Goal: Information Seeking & Learning: Learn about a topic

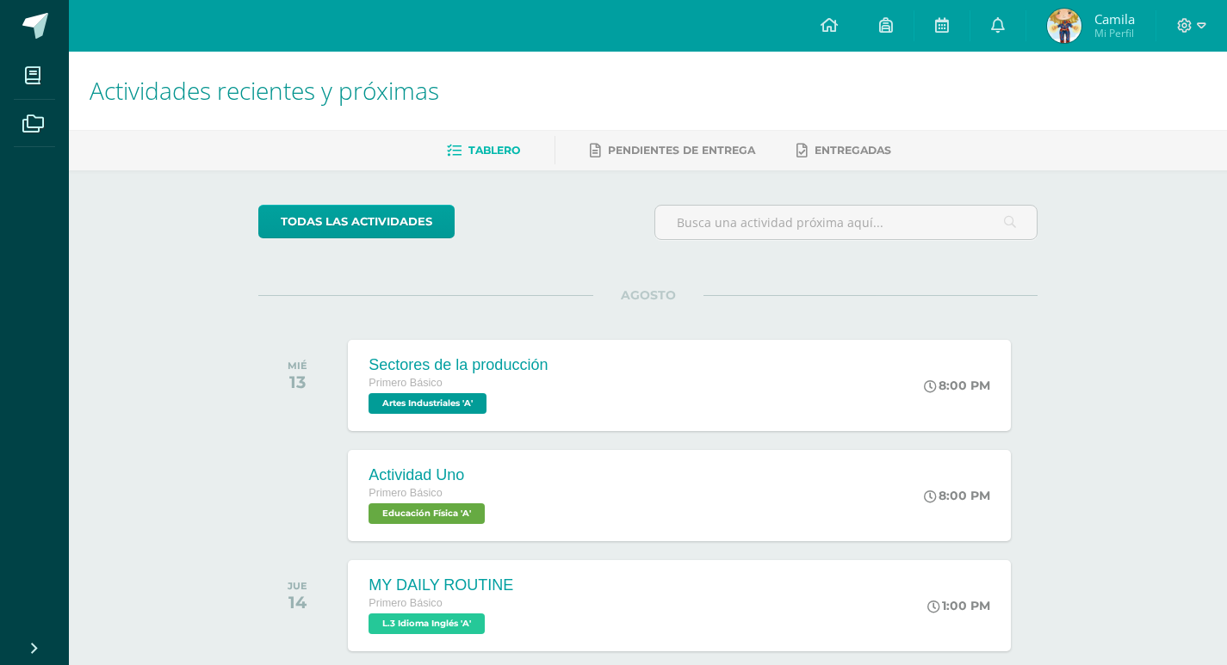
click at [361, 252] on div "todas las Actividades" at bounding box center [416, 229] width 331 height 49
click at [349, 228] on link "todas las Actividades" at bounding box center [356, 222] width 196 height 34
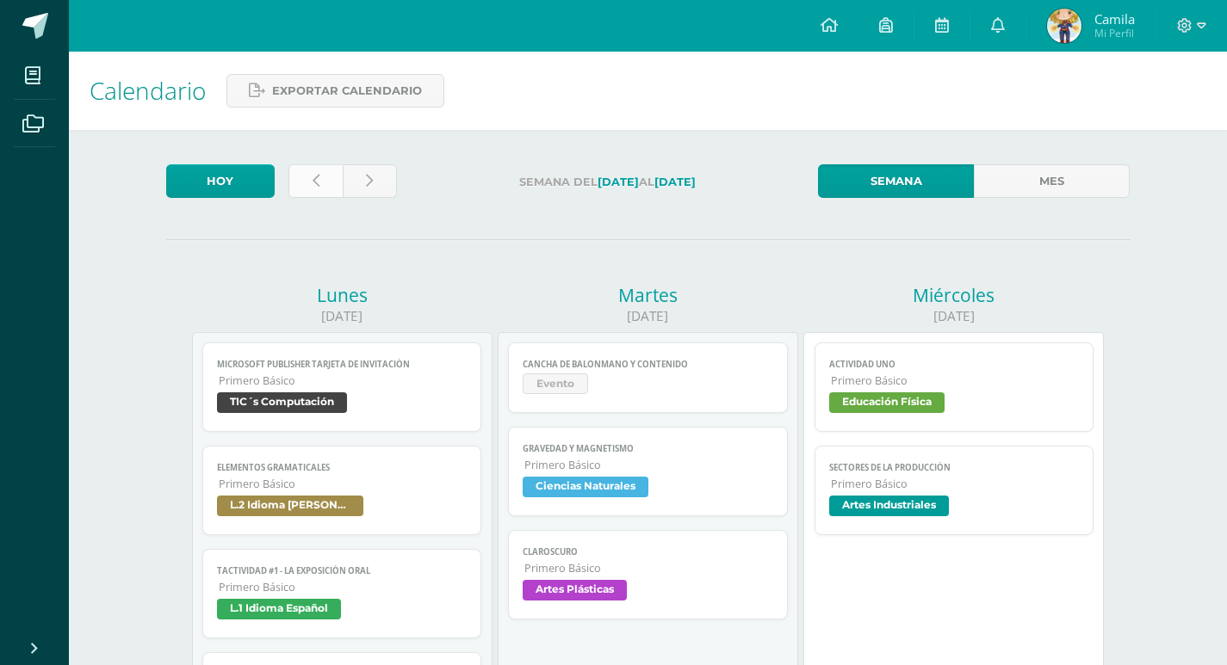
click at [308, 184] on link at bounding box center [315, 181] width 54 height 34
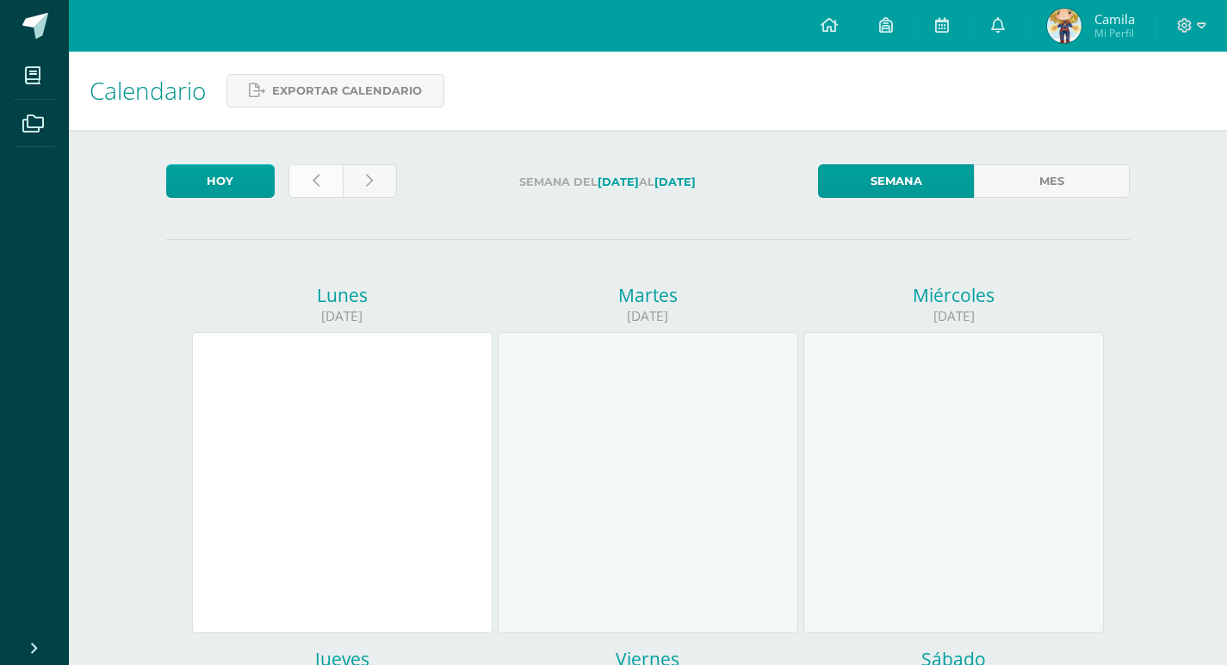
click at [334, 188] on link at bounding box center [315, 181] width 54 height 34
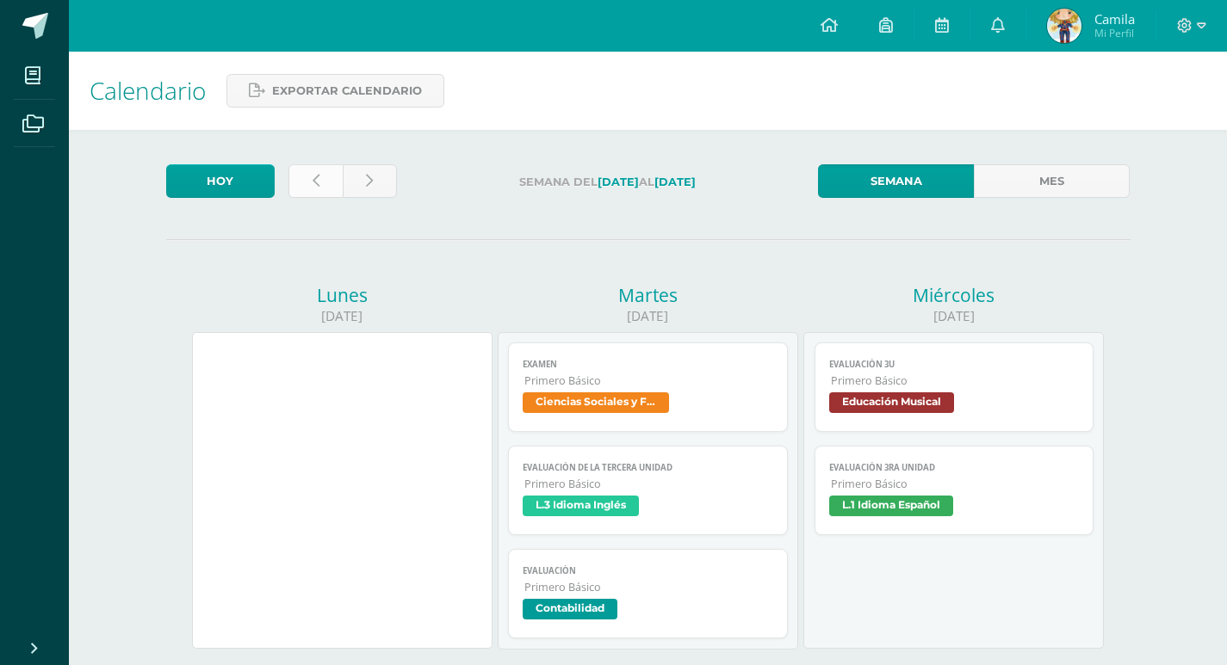
click at [313, 188] on icon at bounding box center [315, 181] width 7 height 15
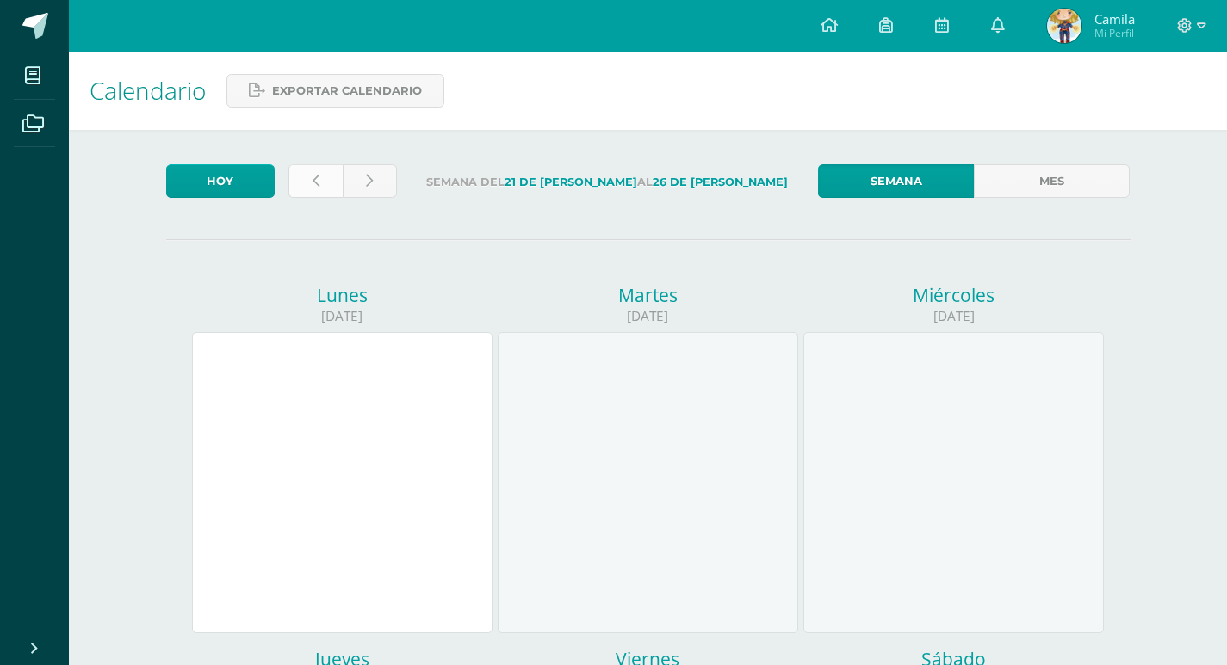
click at [331, 182] on link at bounding box center [315, 181] width 54 height 34
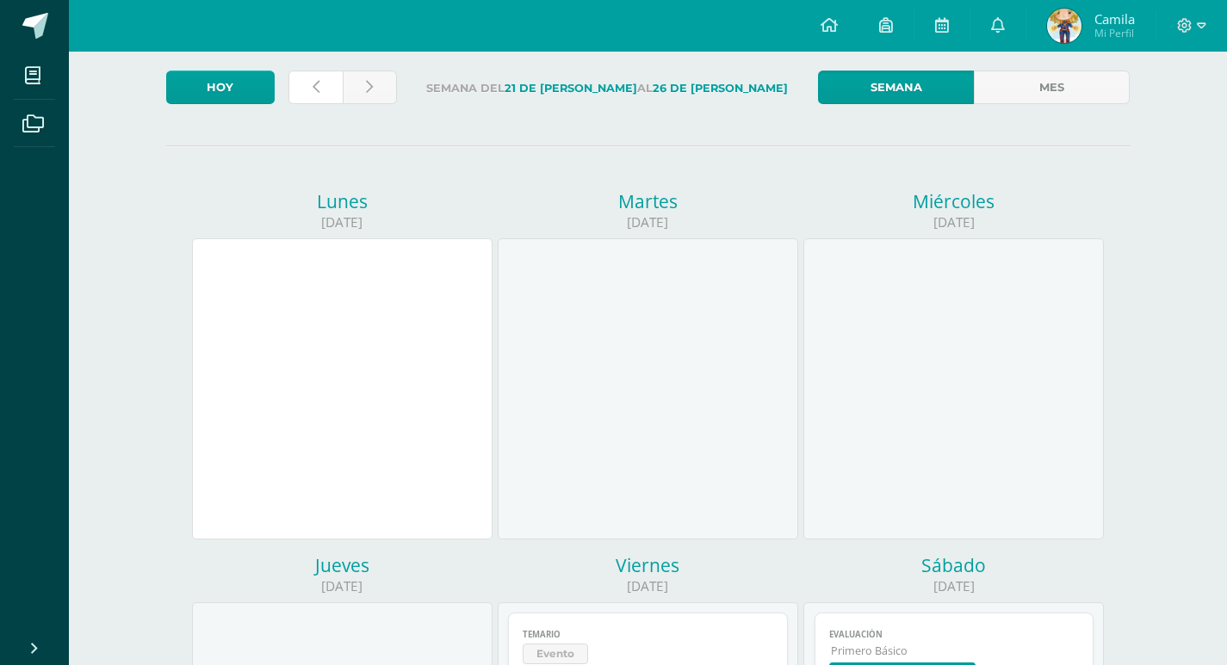
scroll to position [258, 0]
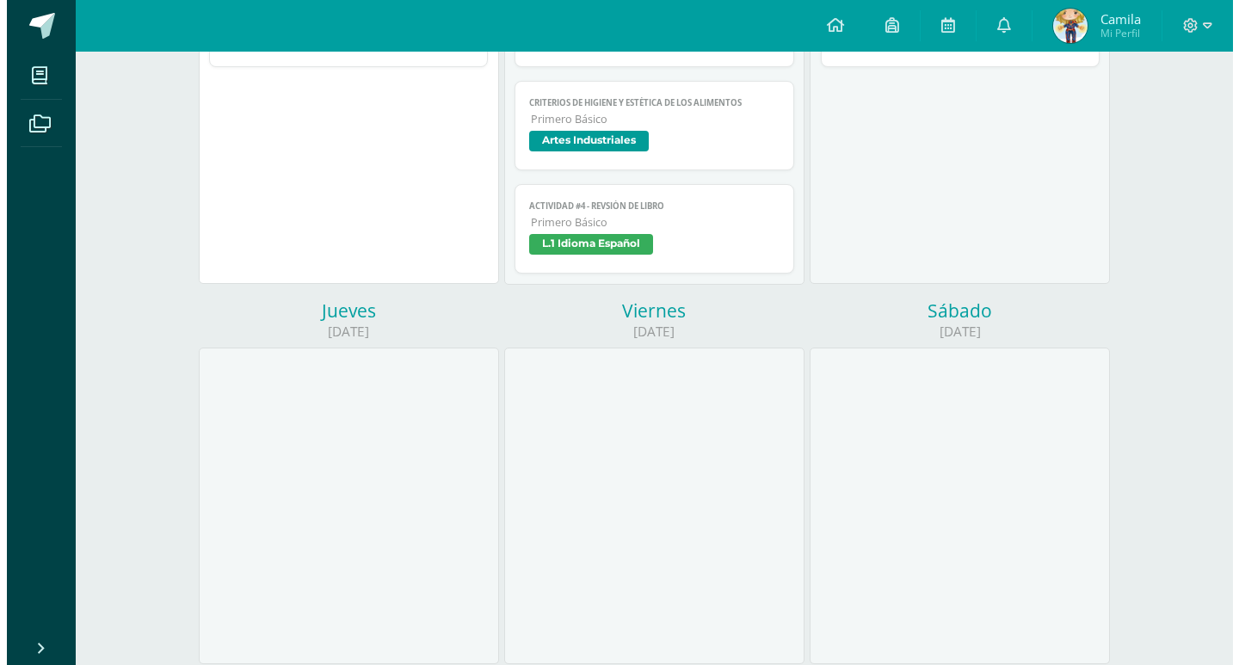
scroll to position [258, 0]
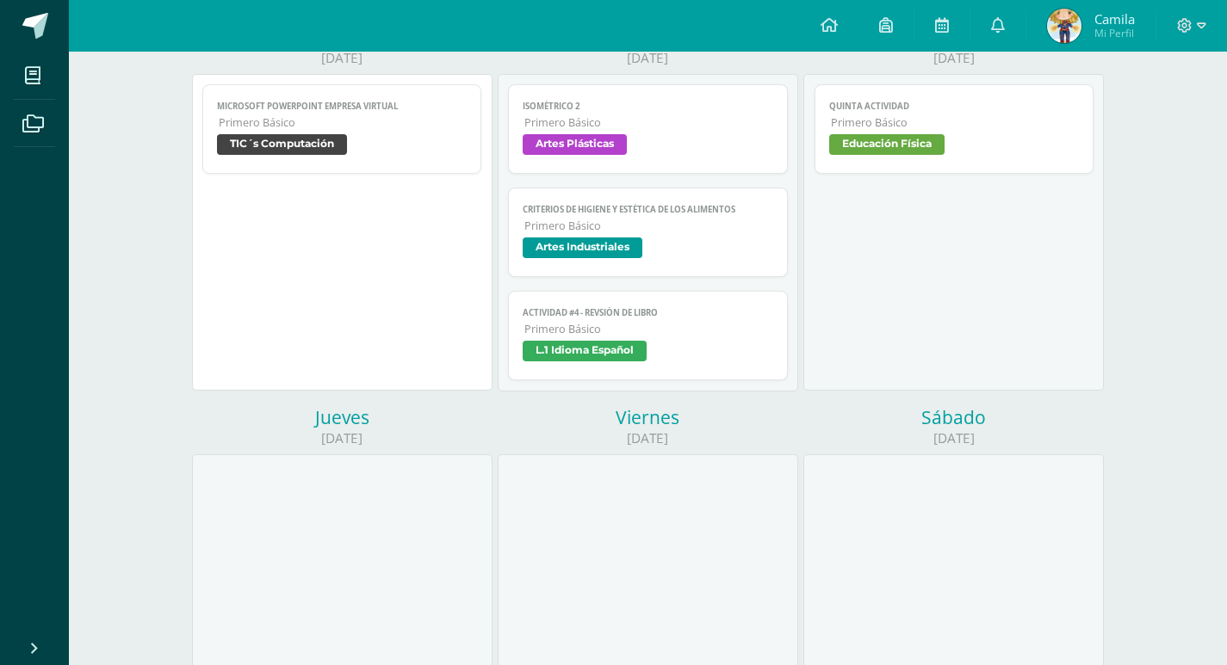
click at [577, 351] on span "L.1 Idioma Español" at bounding box center [584, 351] width 124 height 21
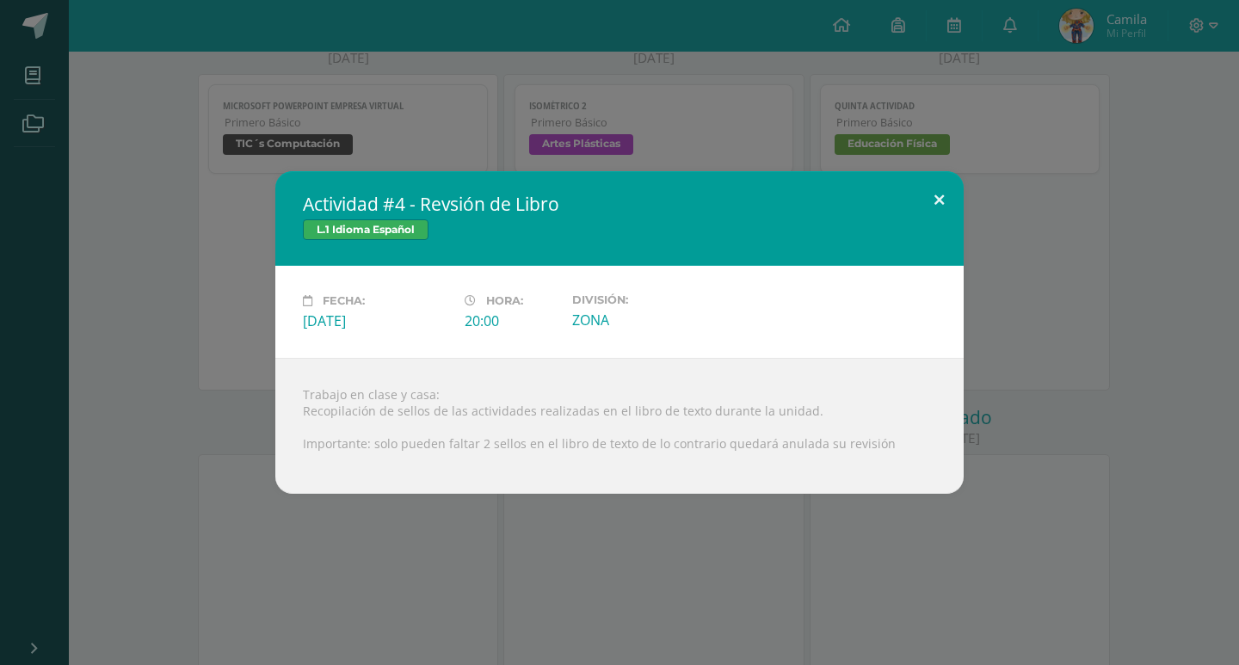
click at [961, 222] on div "Actividad #4 - Revsión de Libro L.1 Idioma Español Fecha: Martes 15 de Julio Ho…" at bounding box center [619, 332] width 689 height 323
click at [896, 206] on h2 "Actividad #4 - Revsión de Libro" at bounding box center [619, 204] width 633 height 24
click at [918, 201] on button at bounding box center [939, 200] width 49 height 59
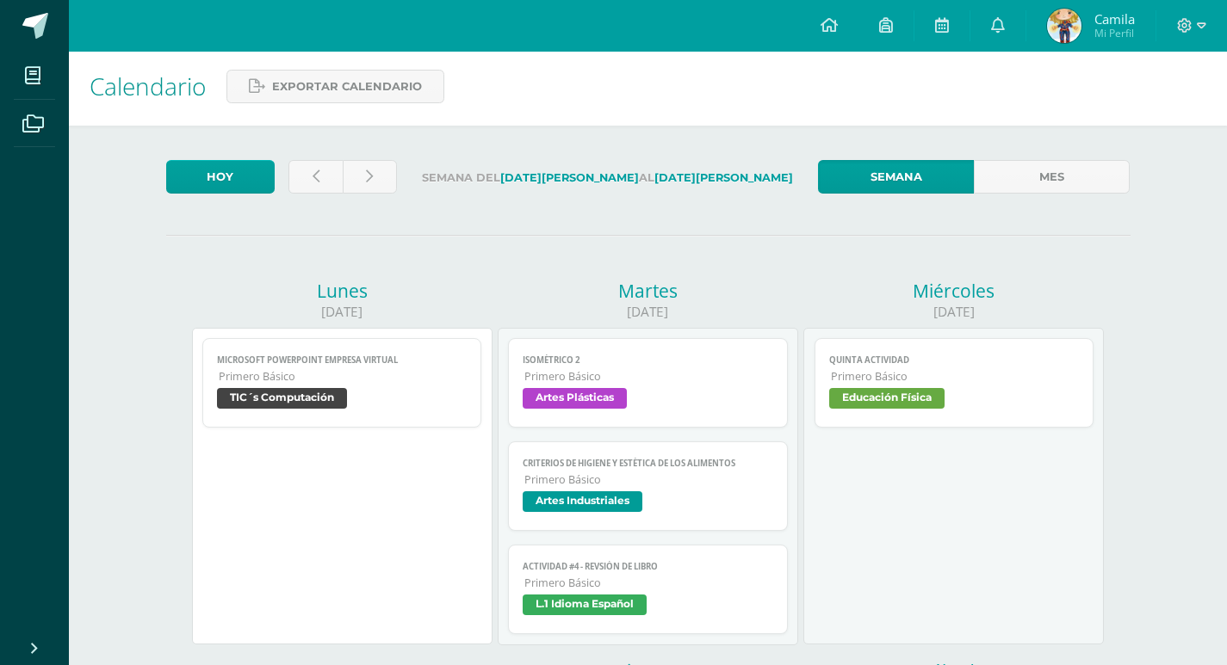
scroll to position [0, 0]
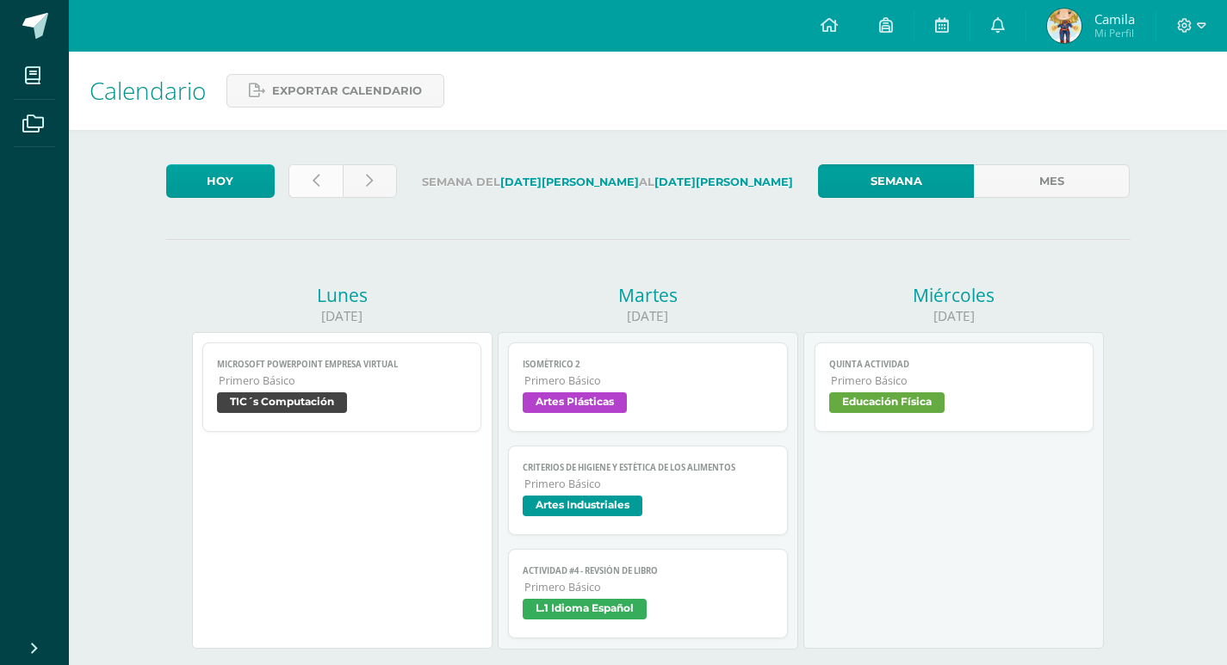
click at [302, 185] on link at bounding box center [315, 181] width 54 height 34
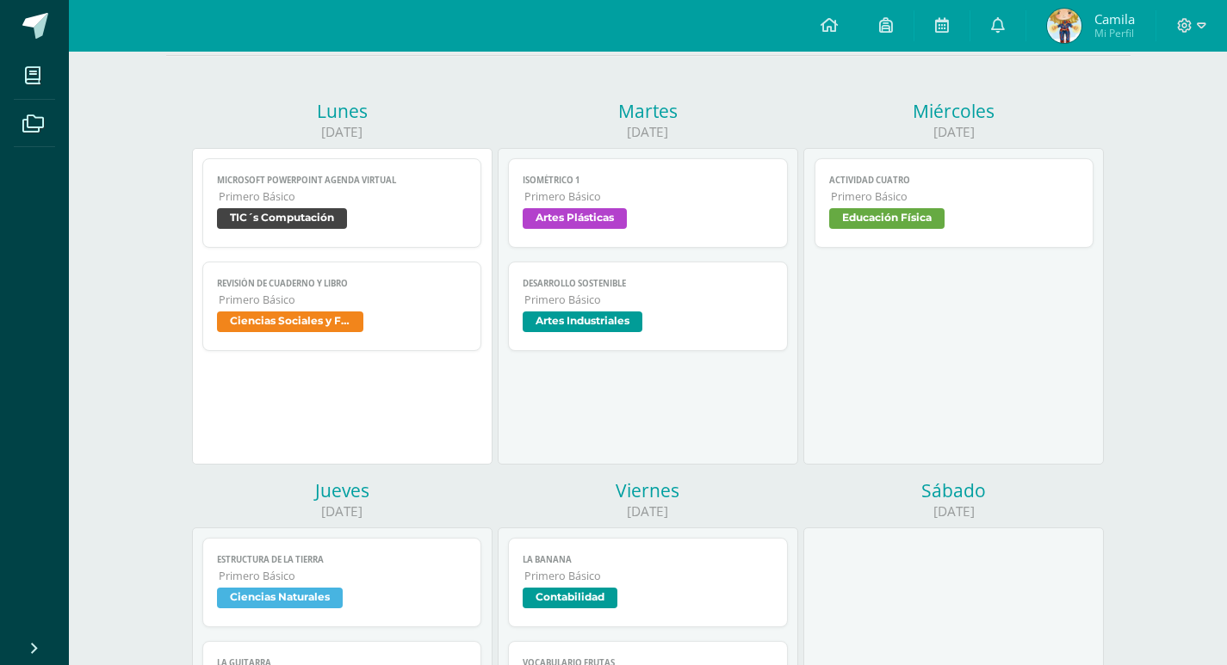
scroll to position [430, 0]
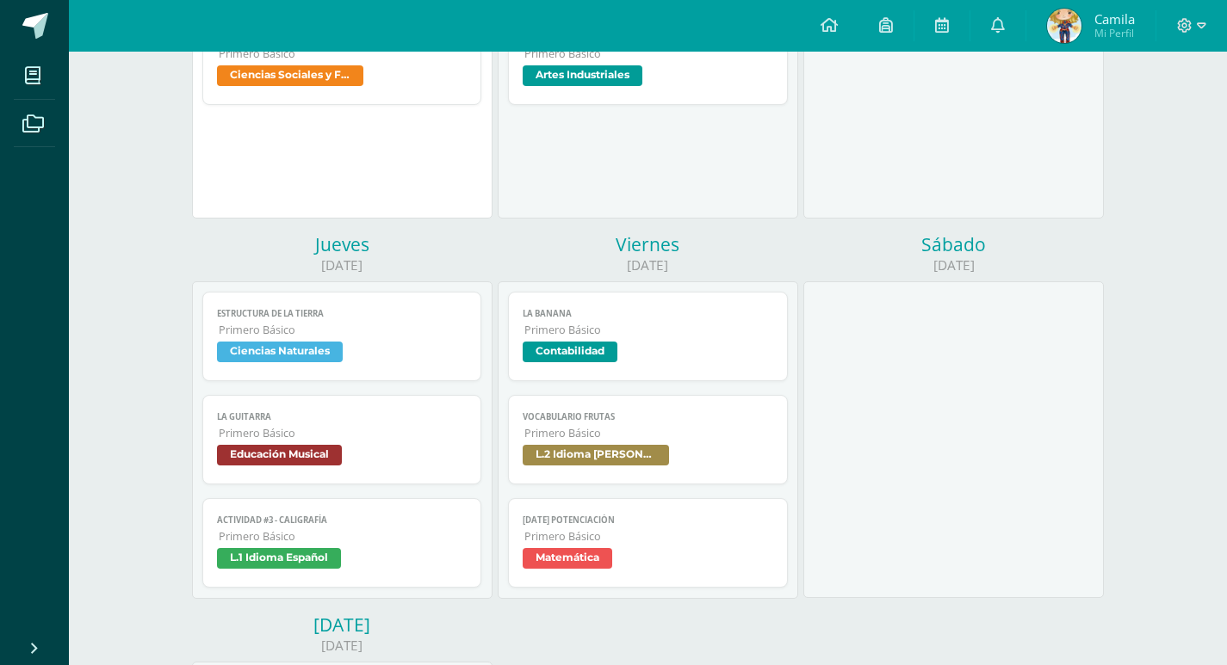
click at [300, 554] on span "L.1 Idioma Español" at bounding box center [279, 558] width 124 height 21
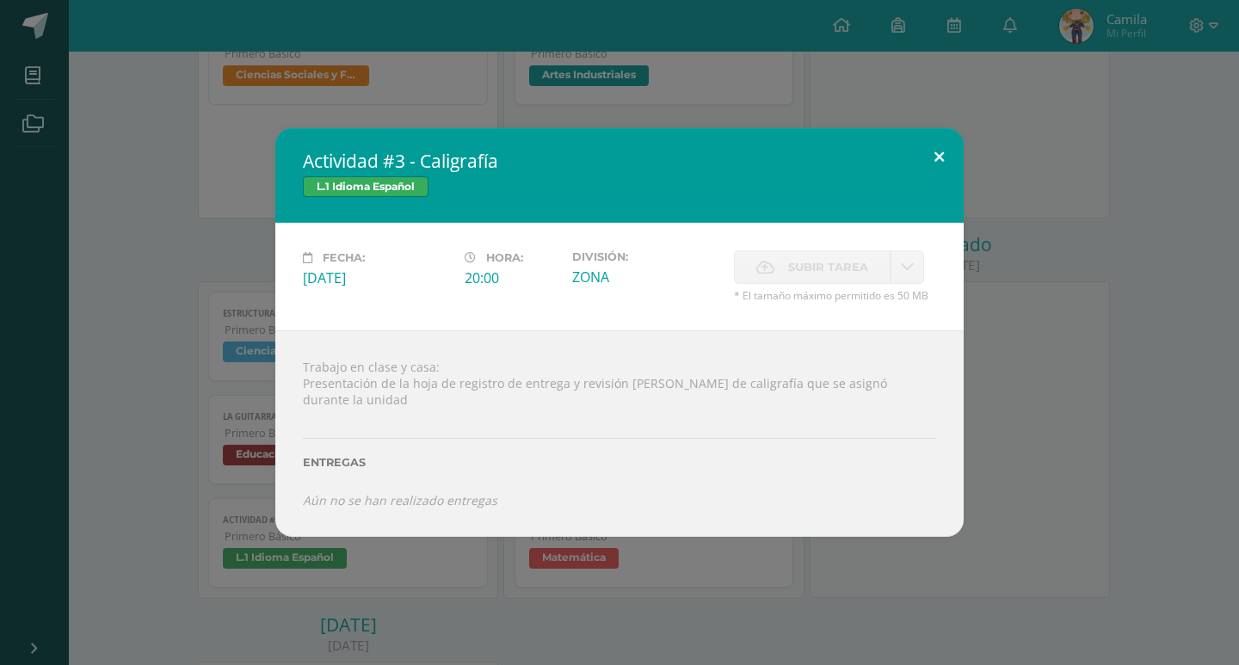
click at [943, 178] on button at bounding box center [939, 157] width 49 height 59
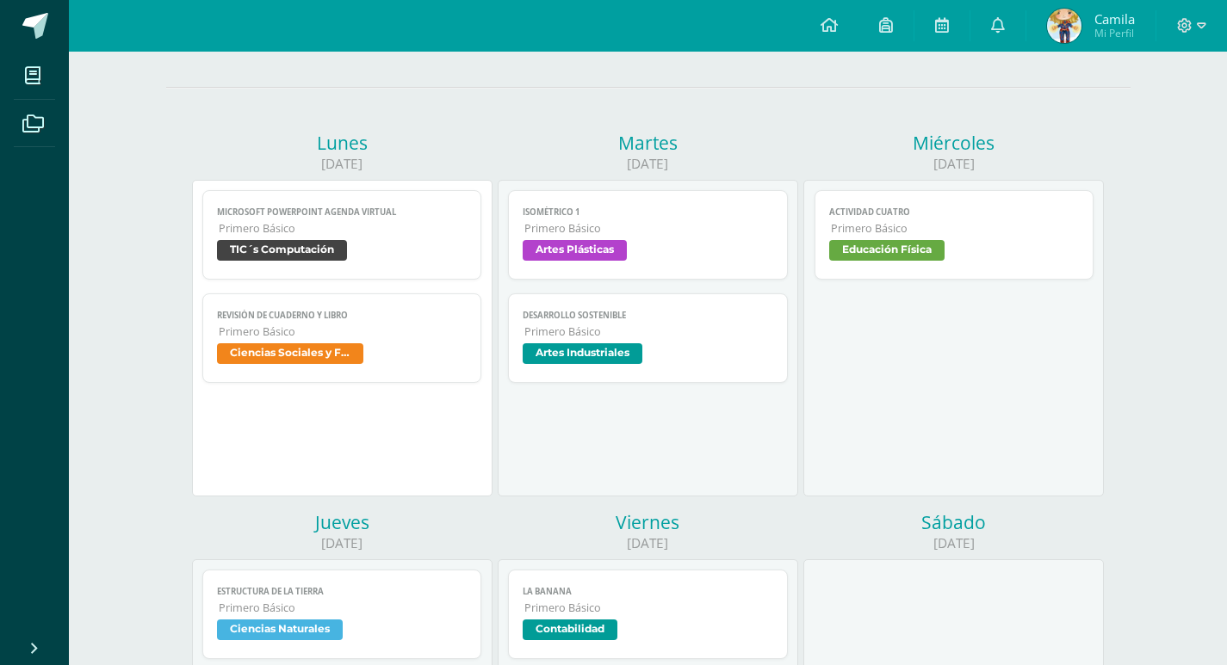
scroll to position [0, 0]
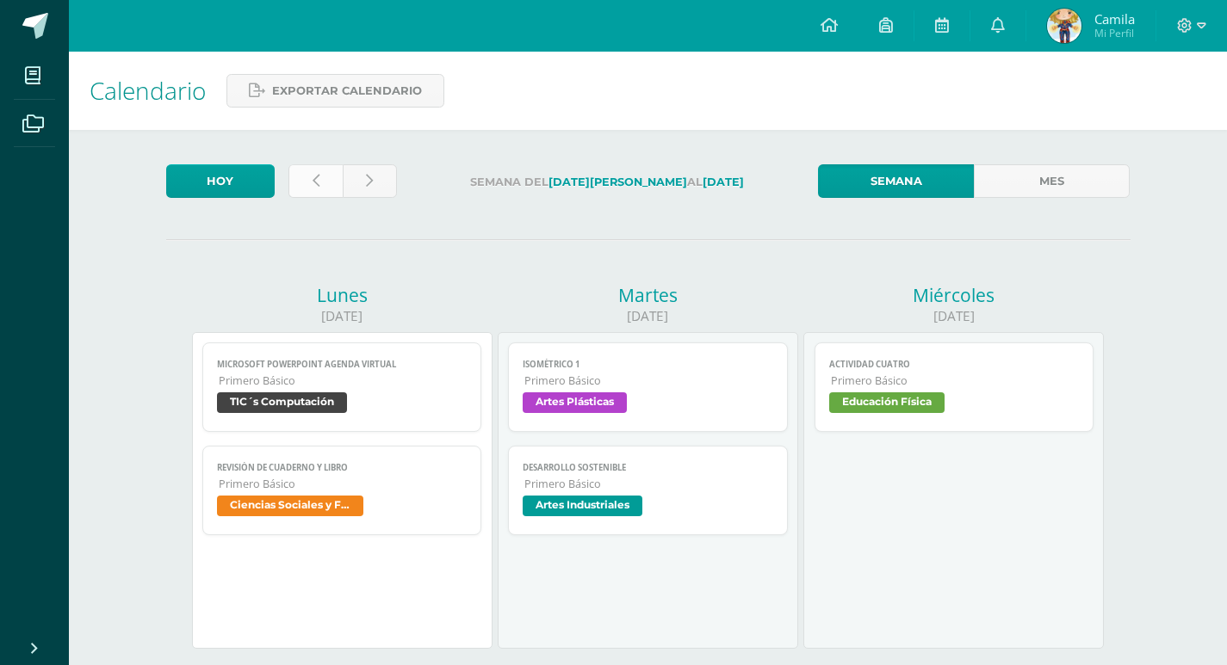
click at [302, 183] on link at bounding box center [315, 181] width 54 height 34
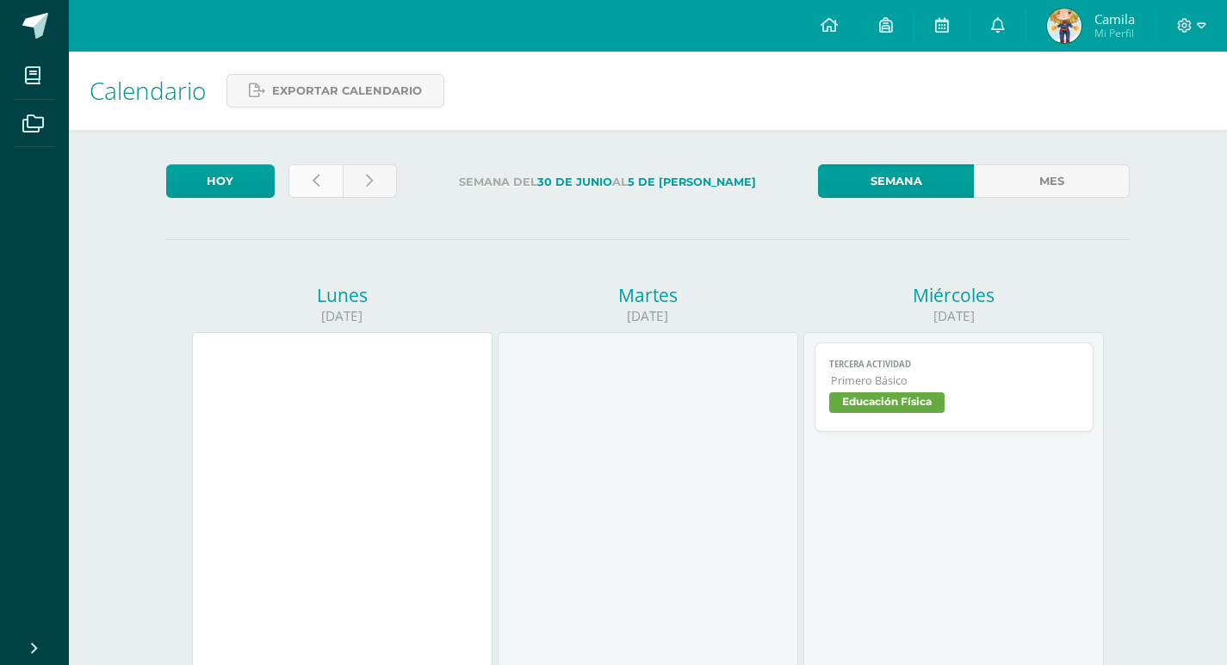
click at [318, 190] on link at bounding box center [315, 181] width 54 height 34
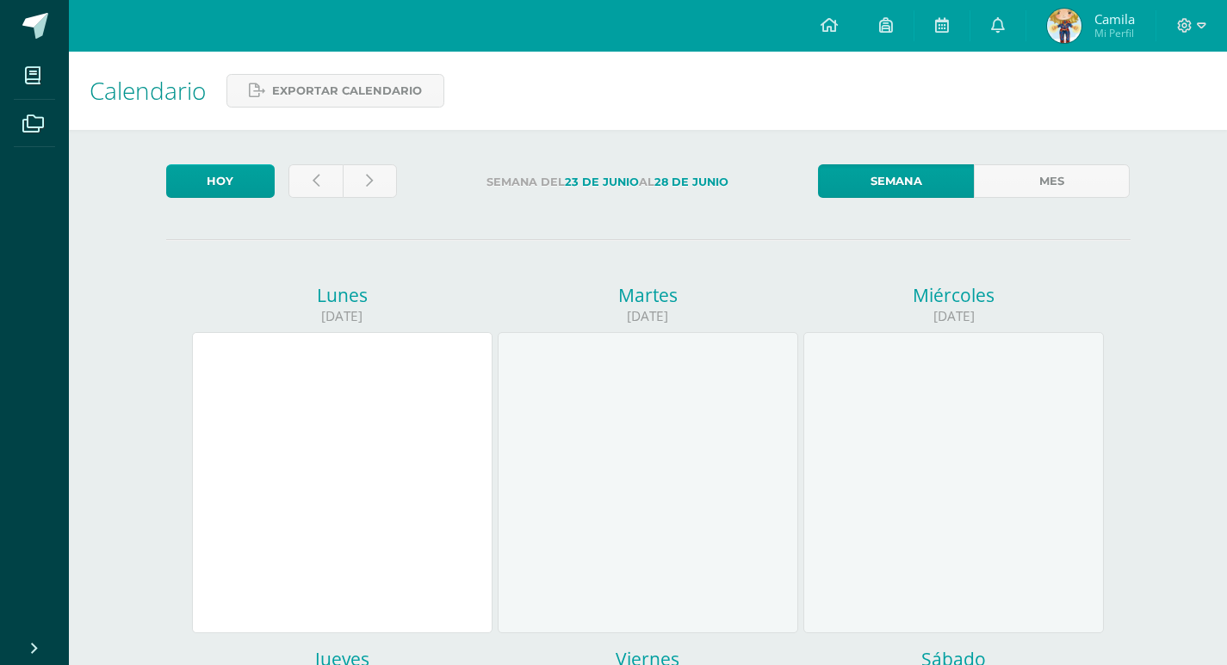
click at [284, 173] on div at bounding box center [342, 184] width 122 height 40
click at [310, 177] on link at bounding box center [315, 181] width 54 height 34
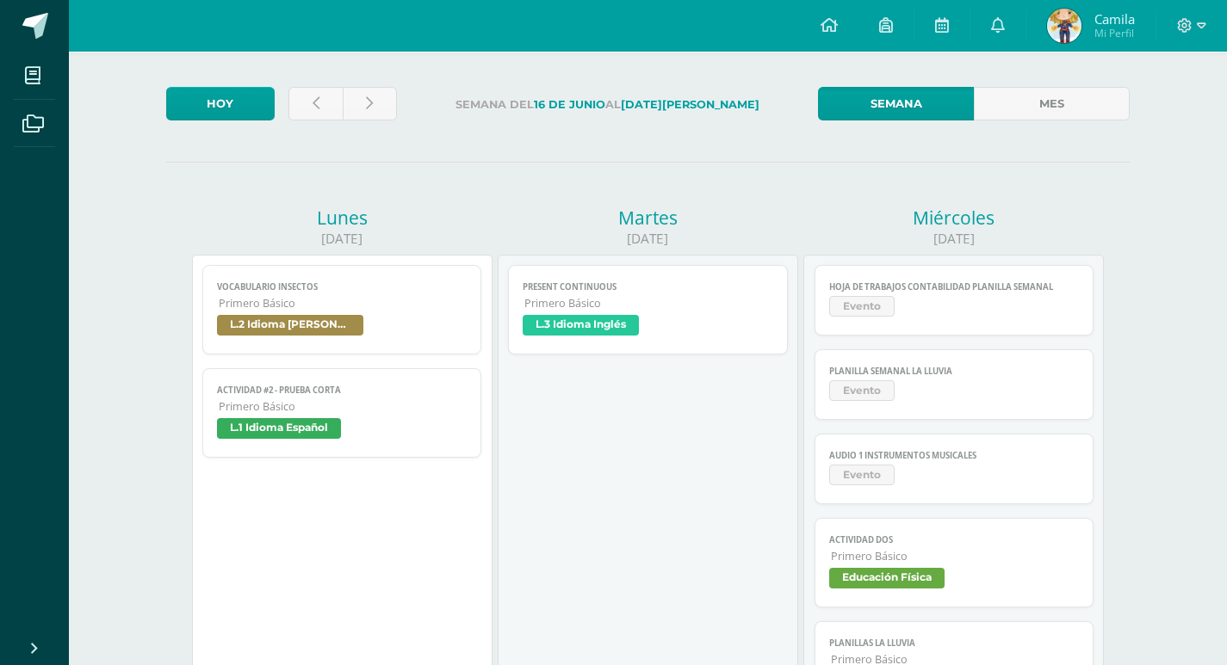
scroll to position [258, 0]
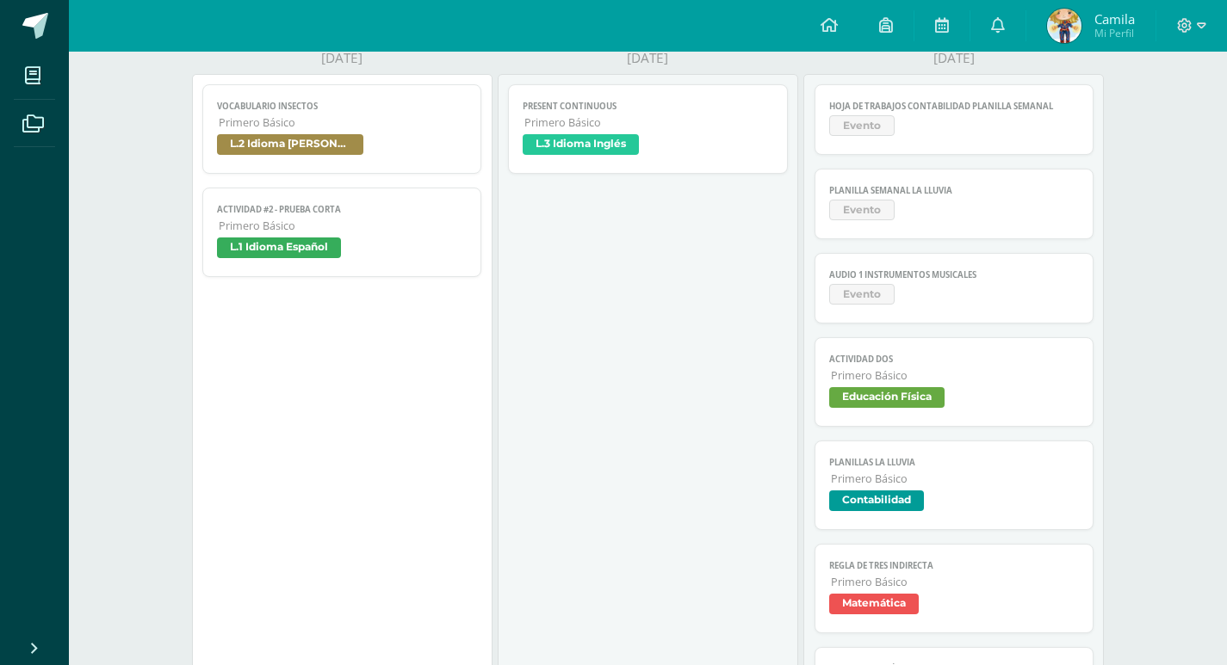
click at [329, 256] on span "L.1 Idioma Español" at bounding box center [279, 248] width 124 height 21
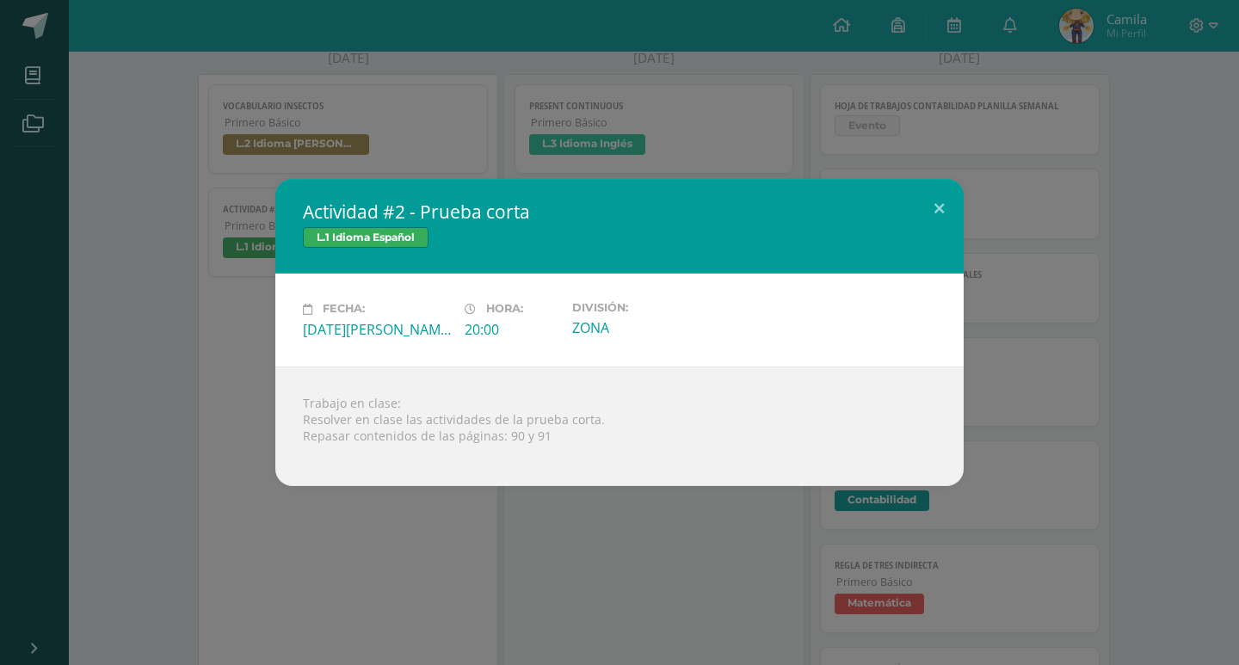
drag, startPoint x: 836, startPoint y: 201, endPoint x: 888, endPoint y: 199, distance: 52.6
click at [847, 200] on h2 "Actividad #2 - Prueba corta" at bounding box center [619, 212] width 633 height 24
click at [888, 199] on div "Actividad #2 - Prueba corta L.1 Idioma Español" at bounding box center [619, 226] width 689 height 95
click at [912, 203] on h2 "Actividad #2 - Prueba corta" at bounding box center [619, 212] width 633 height 24
click at [929, 203] on button at bounding box center [939, 208] width 49 height 59
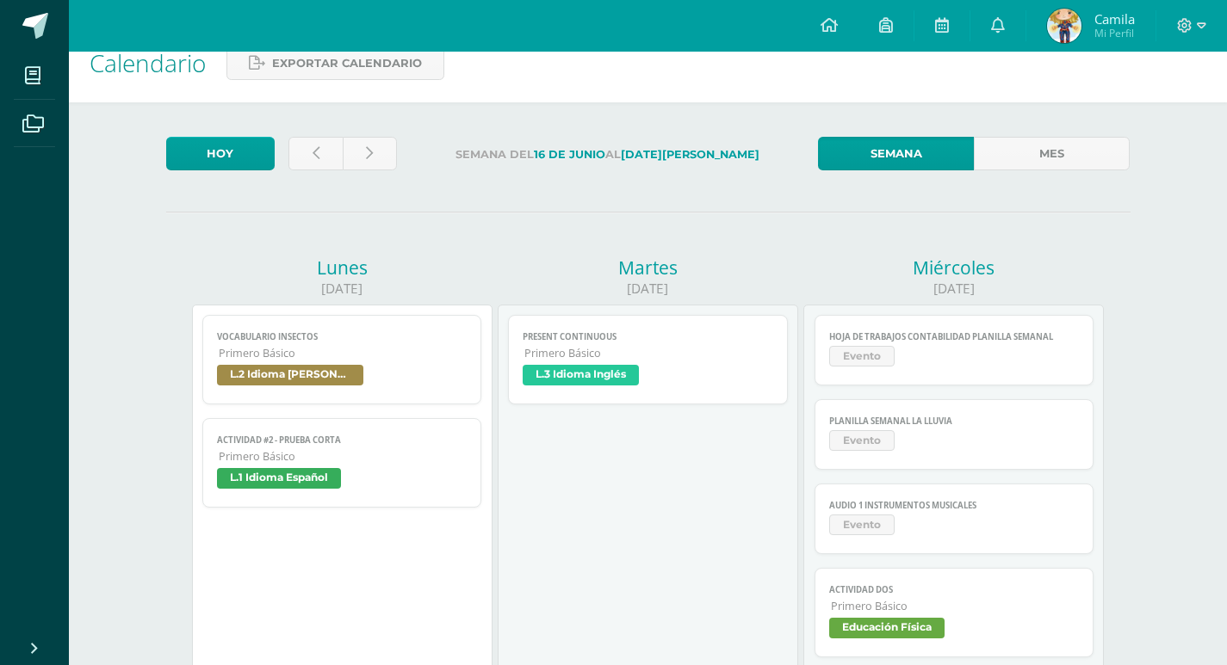
scroll to position [0, 0]
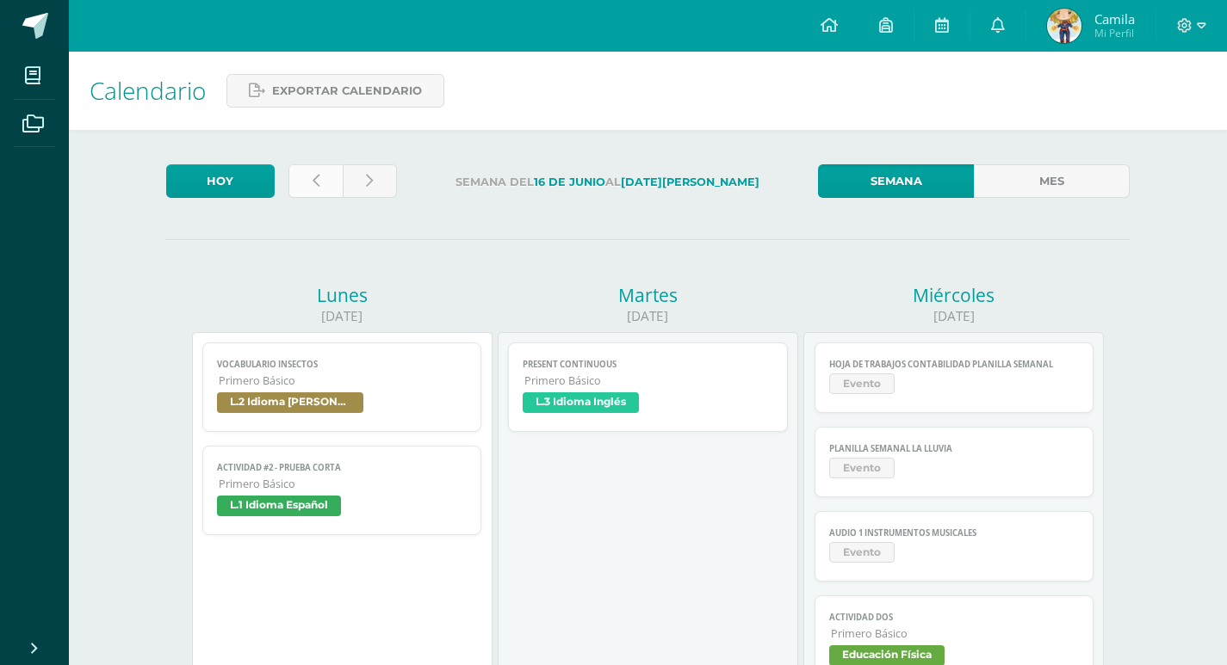
click at [333, 182] on link at bounding box center [315, 181] width 54 height 34
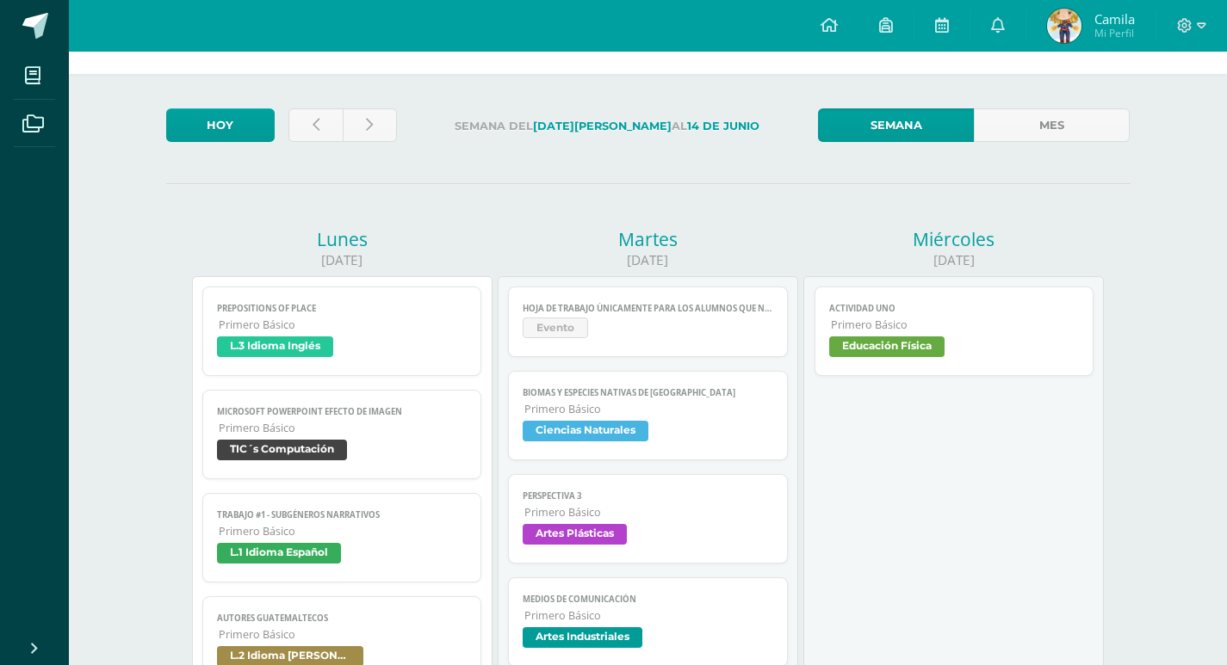
scroll to position [86, 0]
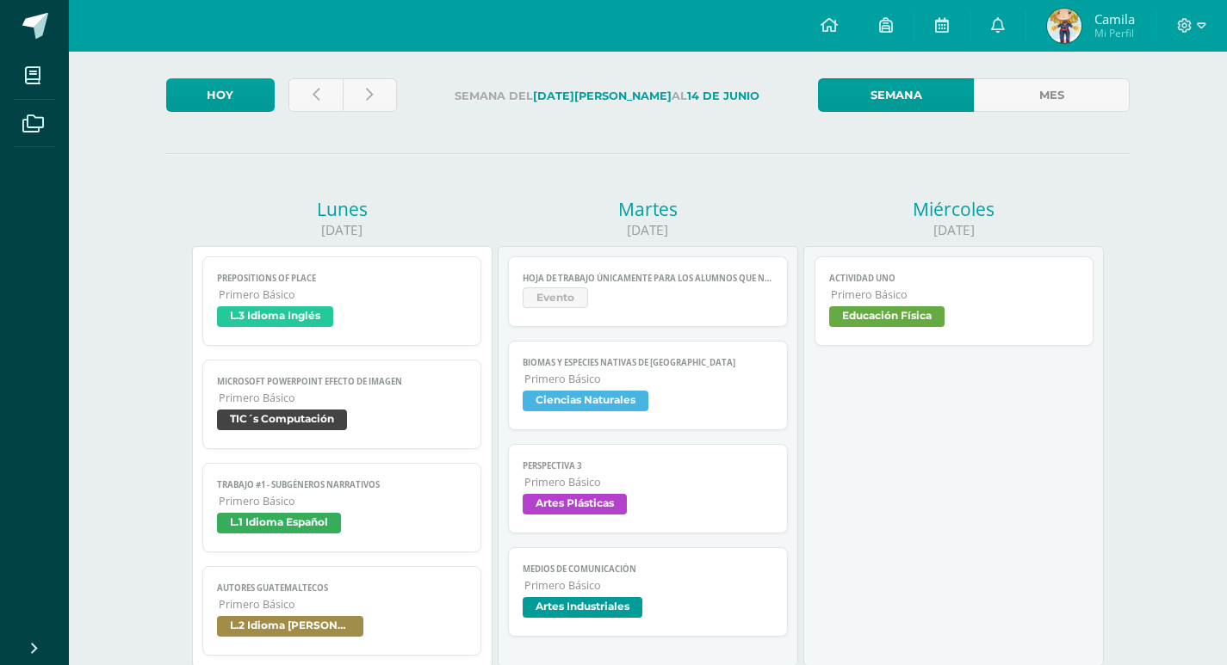
click at [400, 476] on link "Trabajo #1 - Subgéneros Narrativos Primero Básico L.1 Idioma Español" at bounding box center [342, 508] width 280 height 90
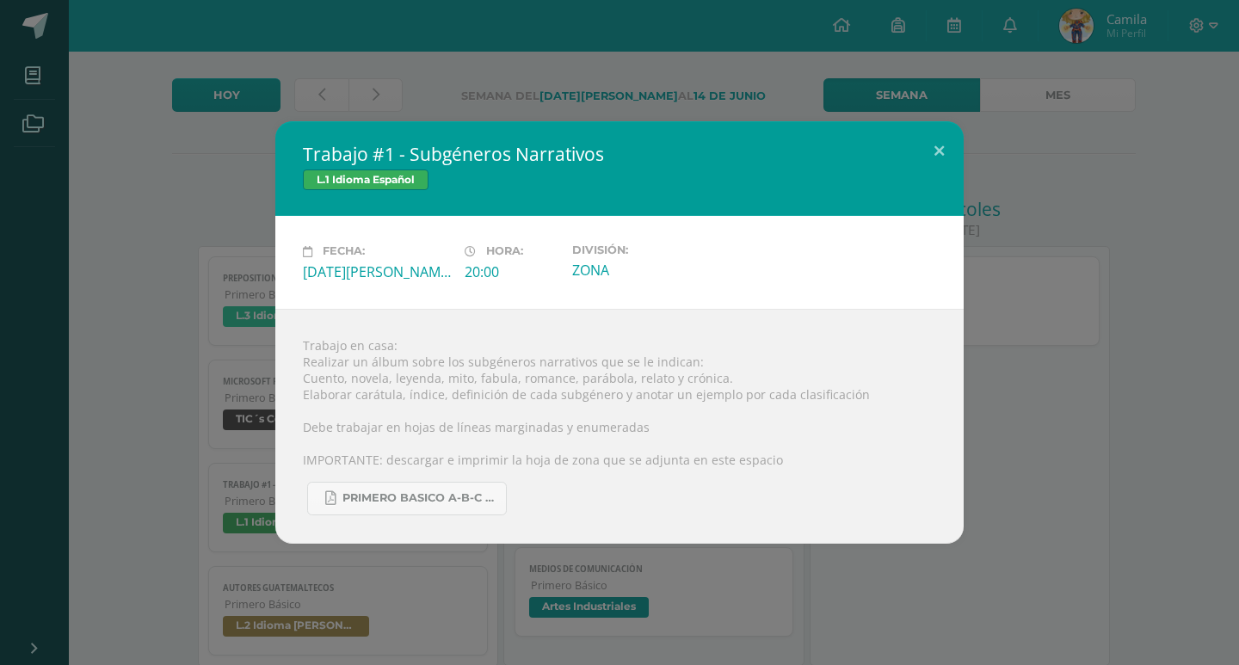
click at [1059, 64] on div "Trabajo #1 - Subgéneros Narrativos L.1 Idioma Español Fecha: [DATE][PERSON_NAME…" at bounding box center [619, 332] width 1239 height 665
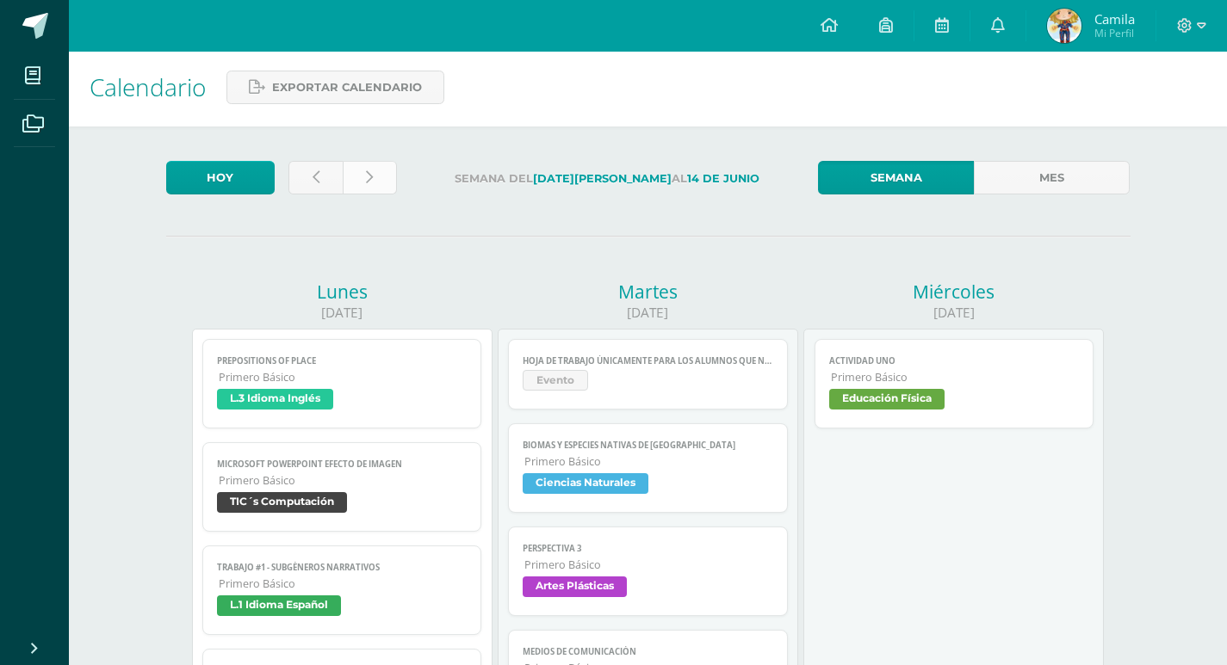
scroll to position [0, 0]
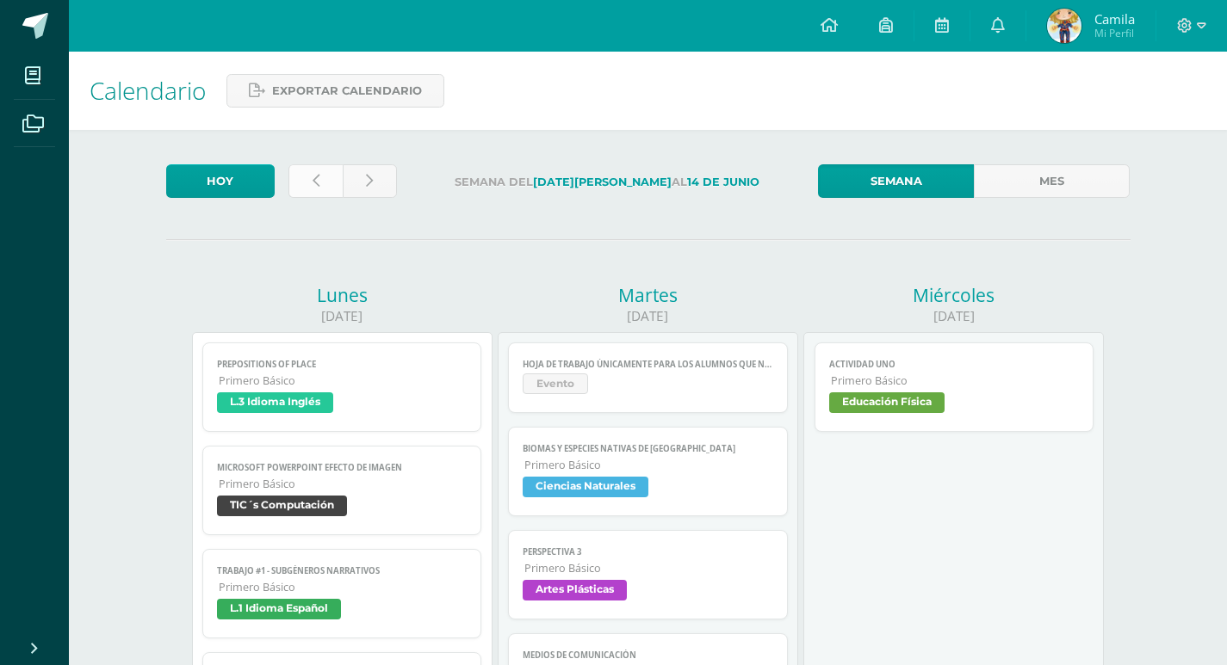
click at [305, 183] on link at bounding box center [315, 181] width 54 height 34
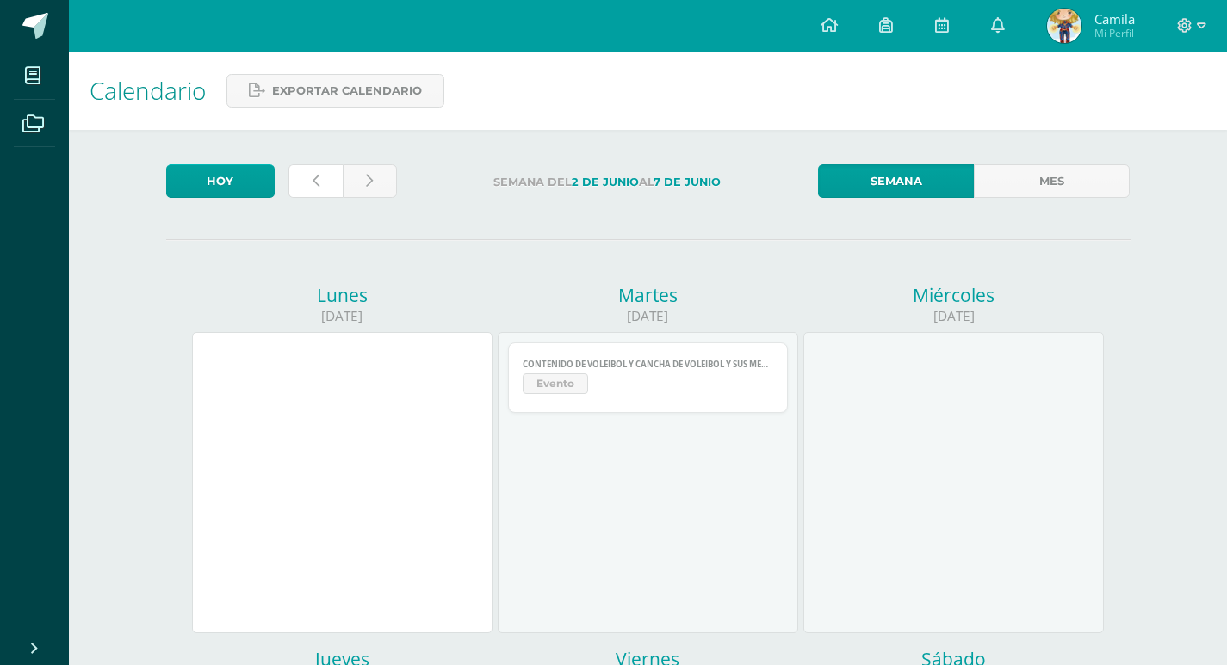
click at [312, 184] on icon at bounding box center [315, 181] width 7 height 15
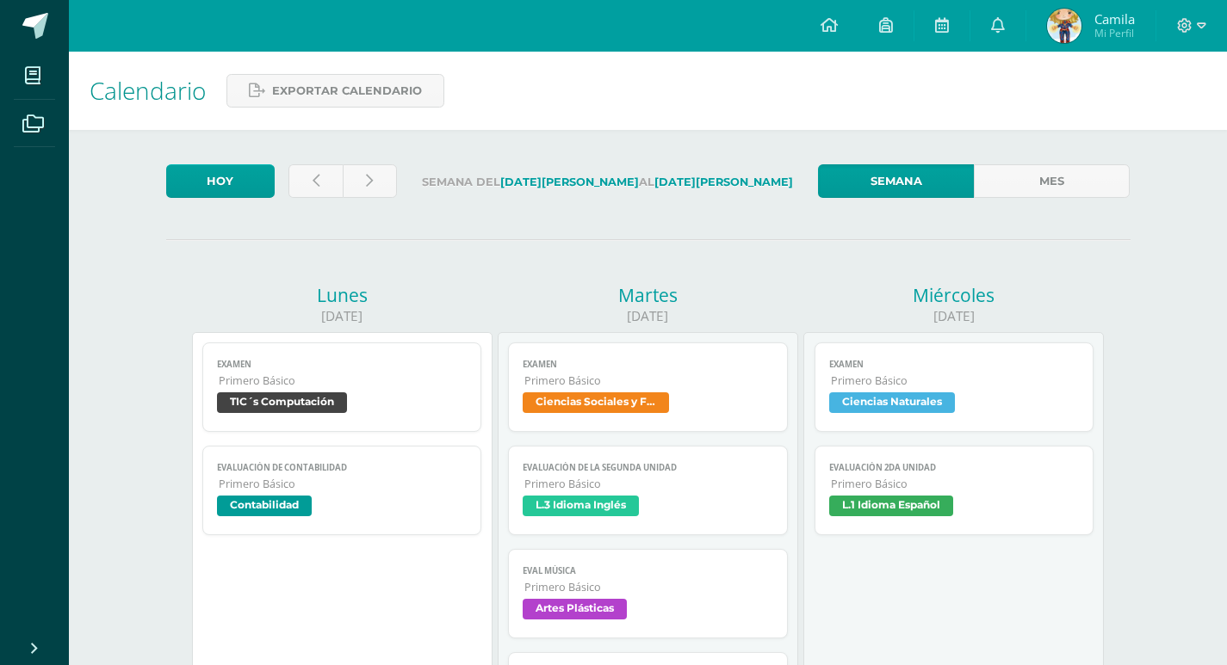
click at [867, 492] on link "Evaluación 2da Unidad Primero Básico L.1 Idioma Español" at bounding box center [954, 491] width 280 height 90
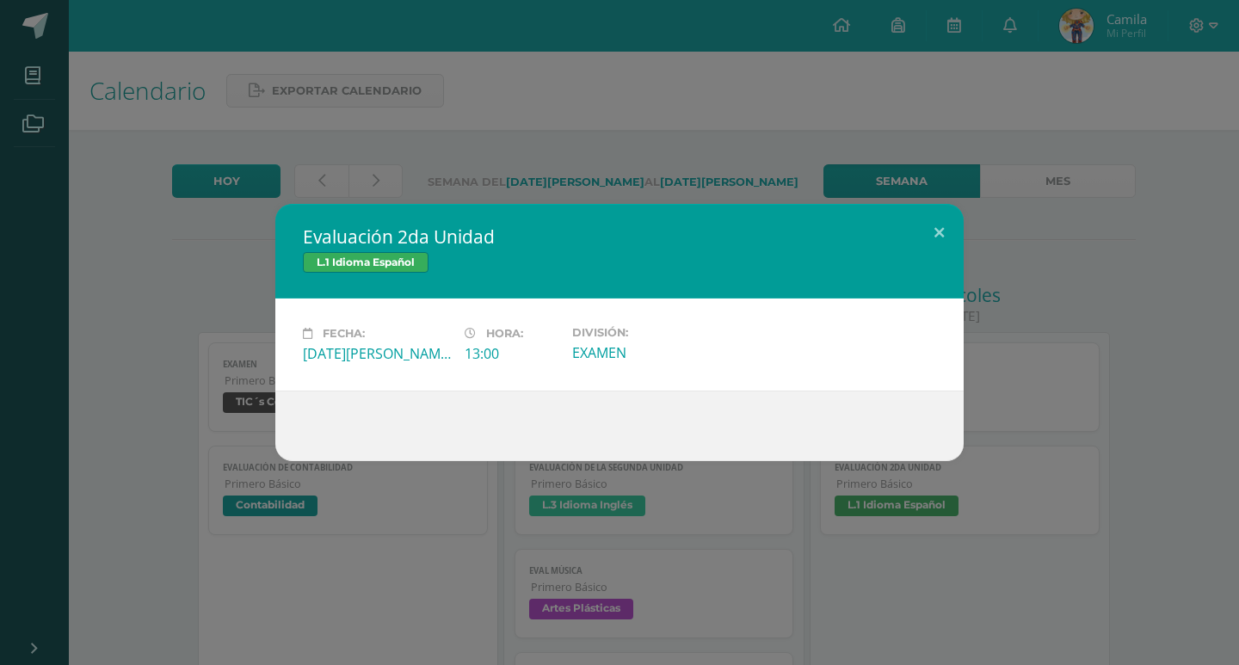
click at [910, 220] on div "Evaluación 2da Unidad L.1 Idioma Español" at bounding box center [619, 251] width 689 height 95
click at [960, 234] on button at bounding box center [939, 233] width 49 height 59
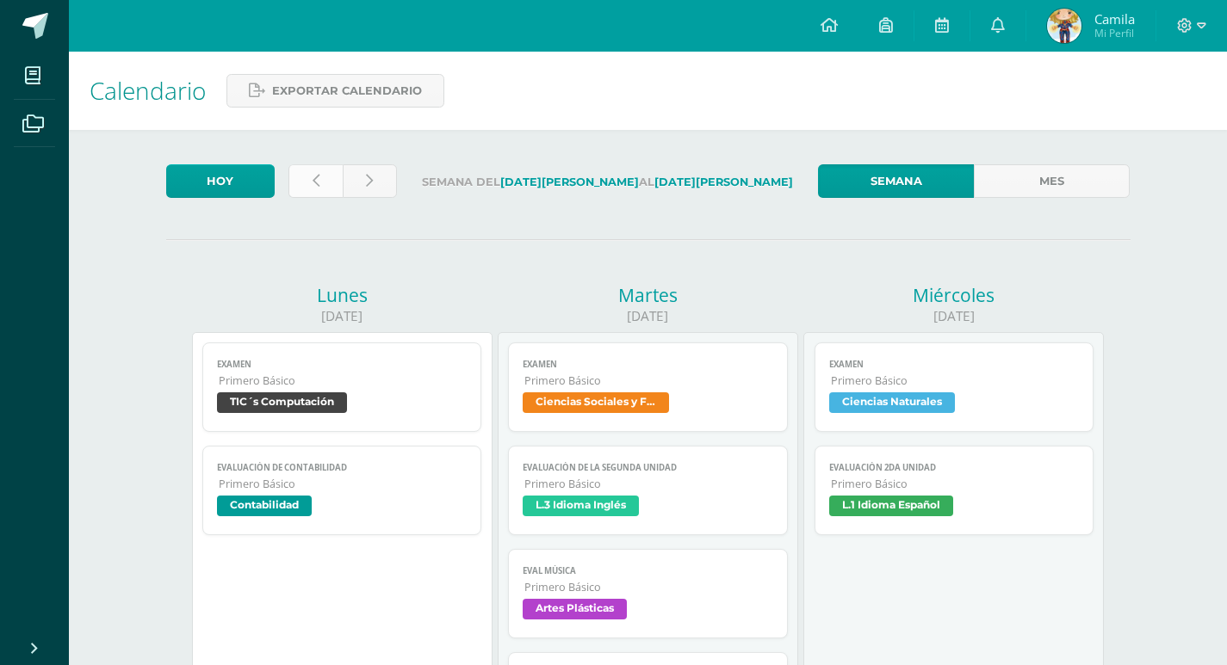
click at [309, 164] on link at bounding box center [315, 181] width 54 height 34
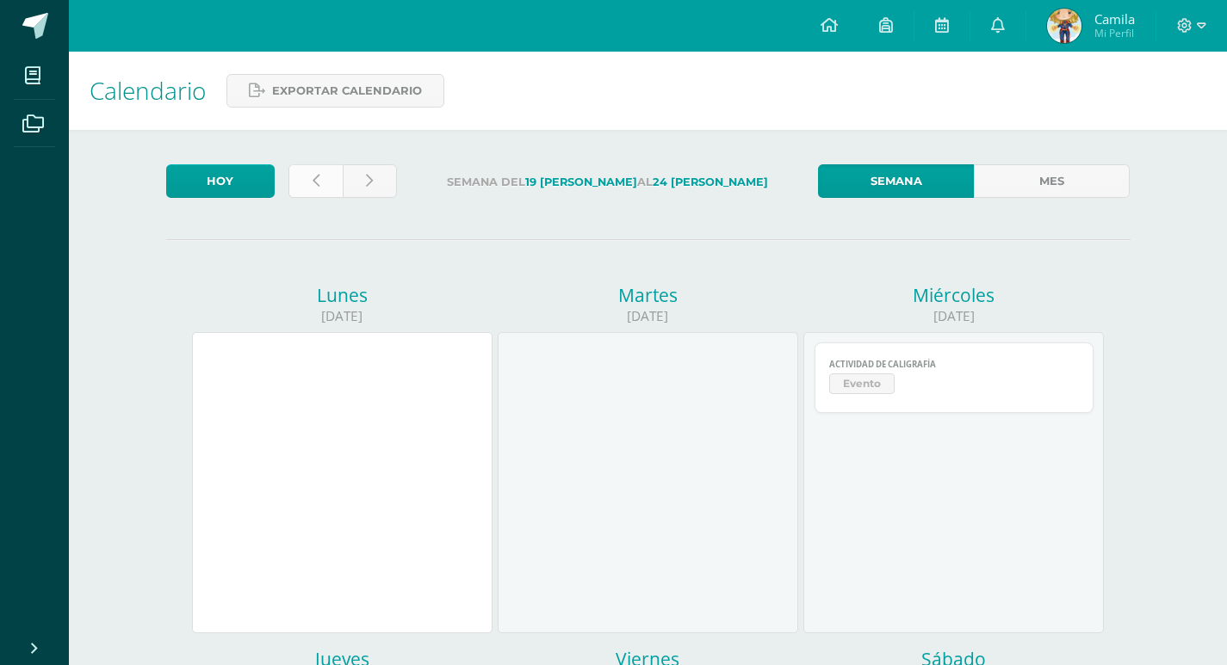
click at [318, 172] on link at bounding box center [315, 181] width 54 height 34
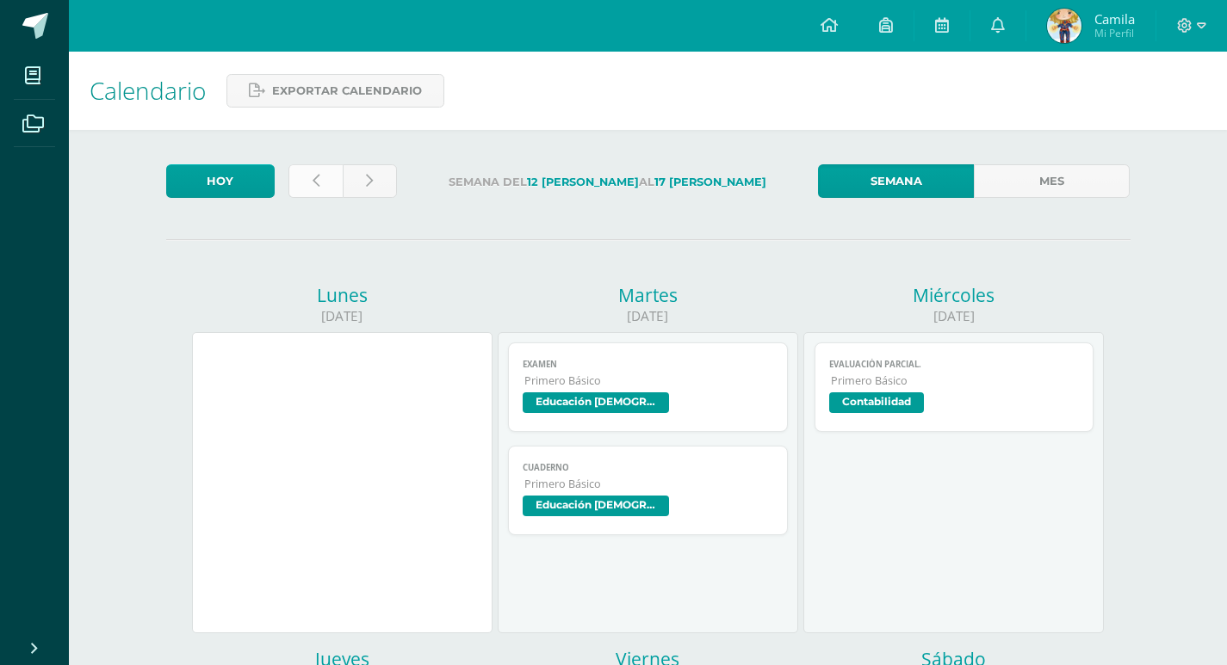
click at [324, 188] on link at bounding box center [315, 181] width 54 height 34
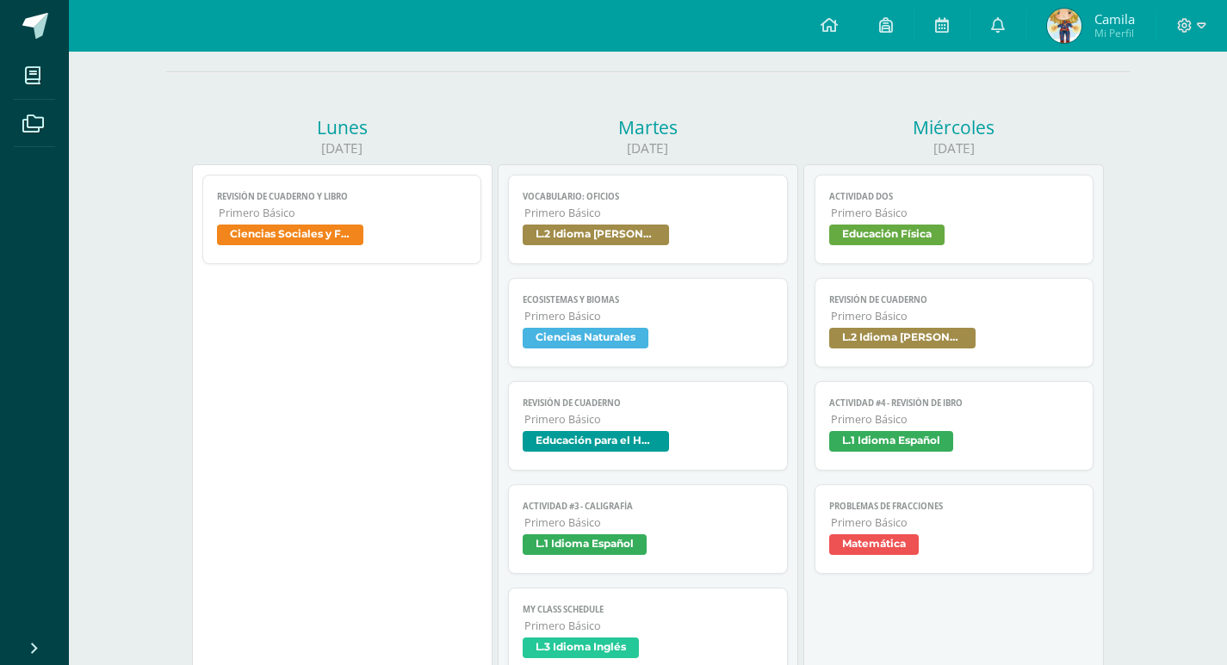
scroll to position [344, 0]
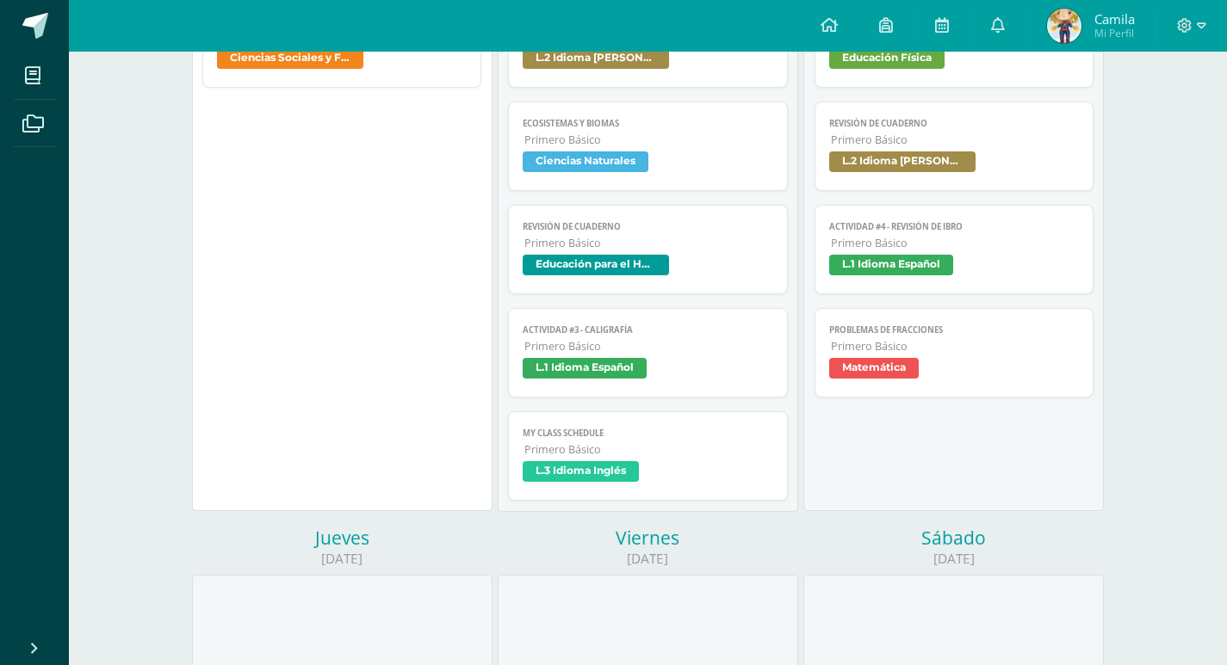
click at [911, 262] on span "L.1 Idioma Español" at bounding box center [891, 265] width 124 height 21
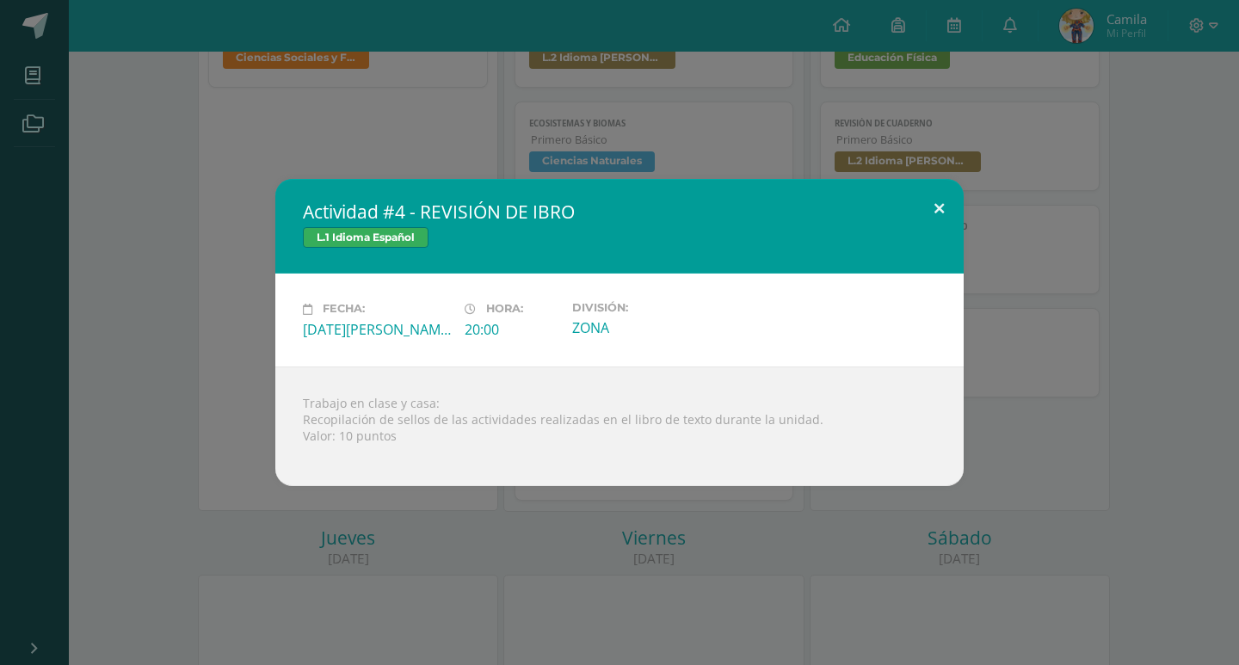
click at [931, 212] on button at bounding box center [939, 208] width 49 height 59
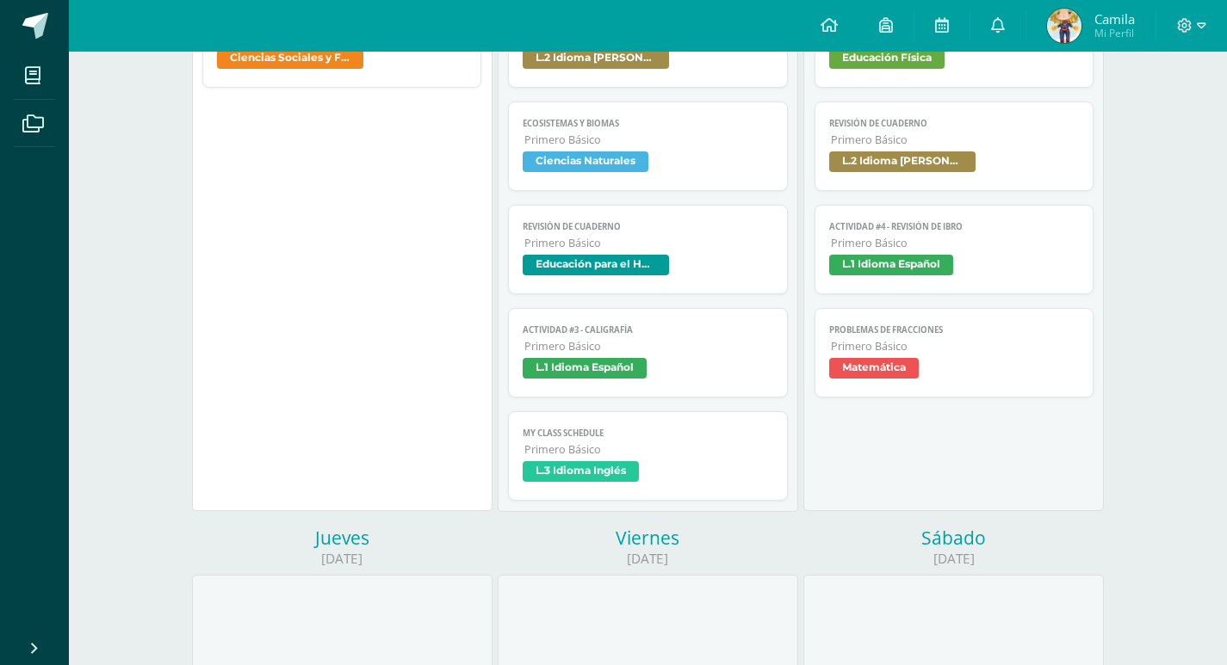
click at [603, 351] on span "Primero Básico" at bounding box center [648, 346] width 249 height 15
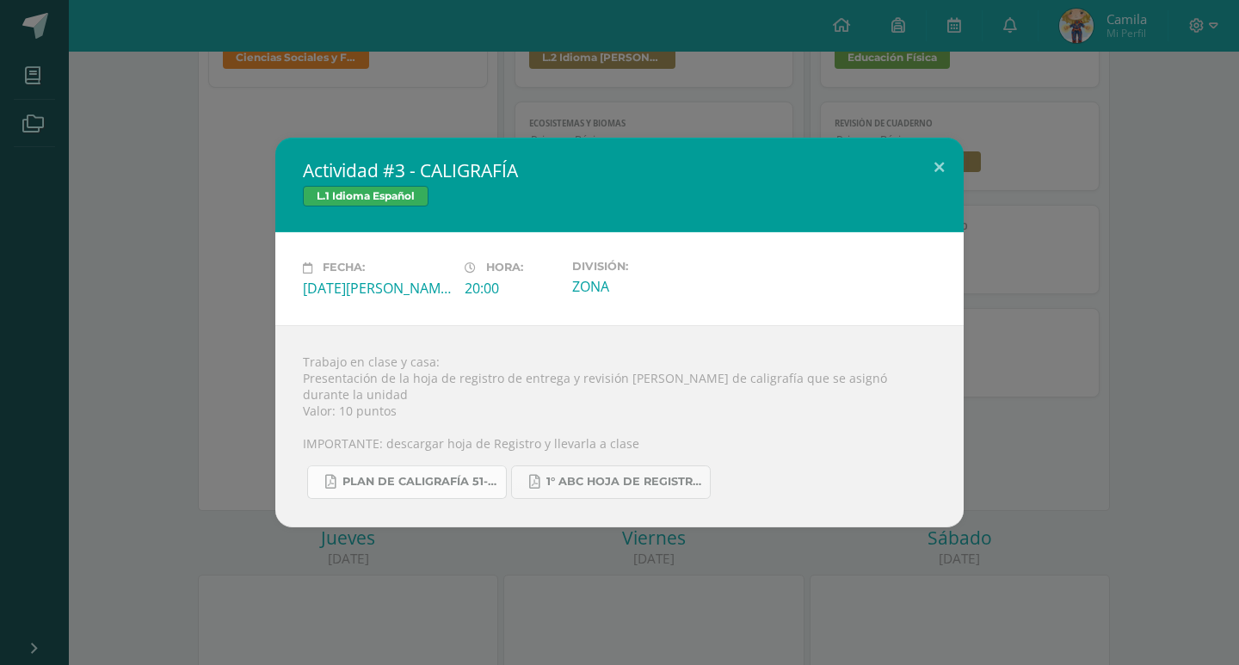
click at [421, 479] on span "Plan de caligrafía 51-186 Primero Básico ABC.pdf" at bounding box center [420, 482] width 155 height 14
click at [1108, 257] on div "Actividad #3 - CALIGRAFÍA L.1 Idioma Español Fecha: Martes 06 de Mayo Hora: 20:…" at bounding box center [620, 332] width 1226 height 389
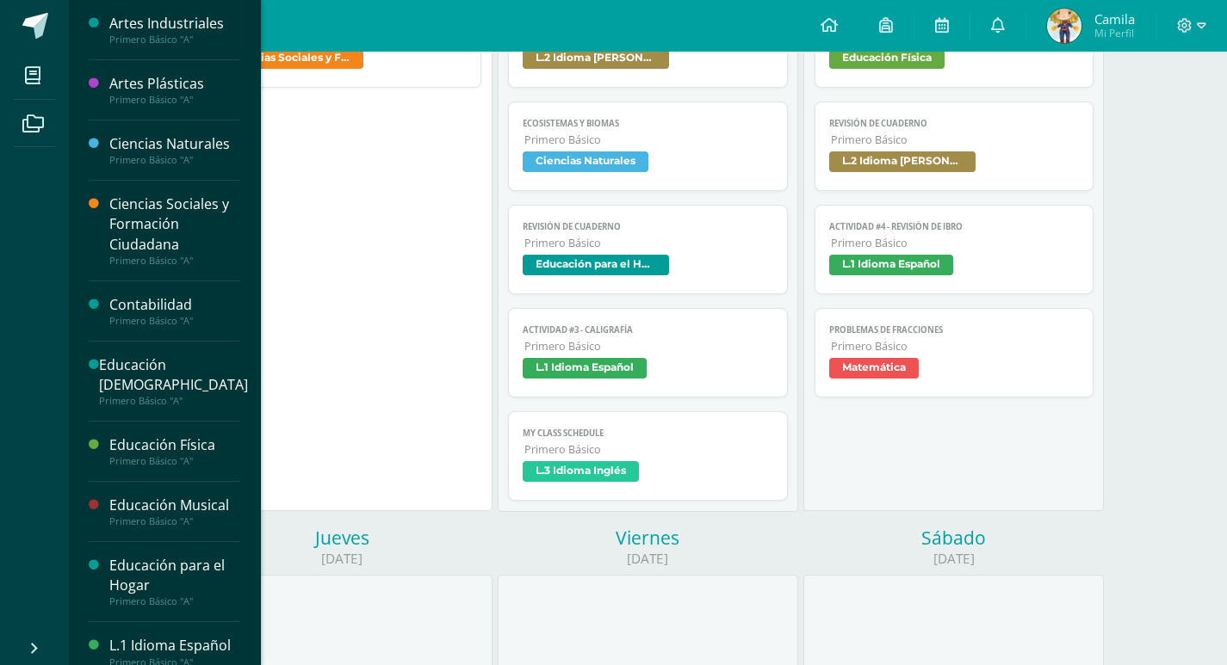
click at [183, 36] on div "Primero Básico "A"" at bounding box center [174, 40] width 131 height 12
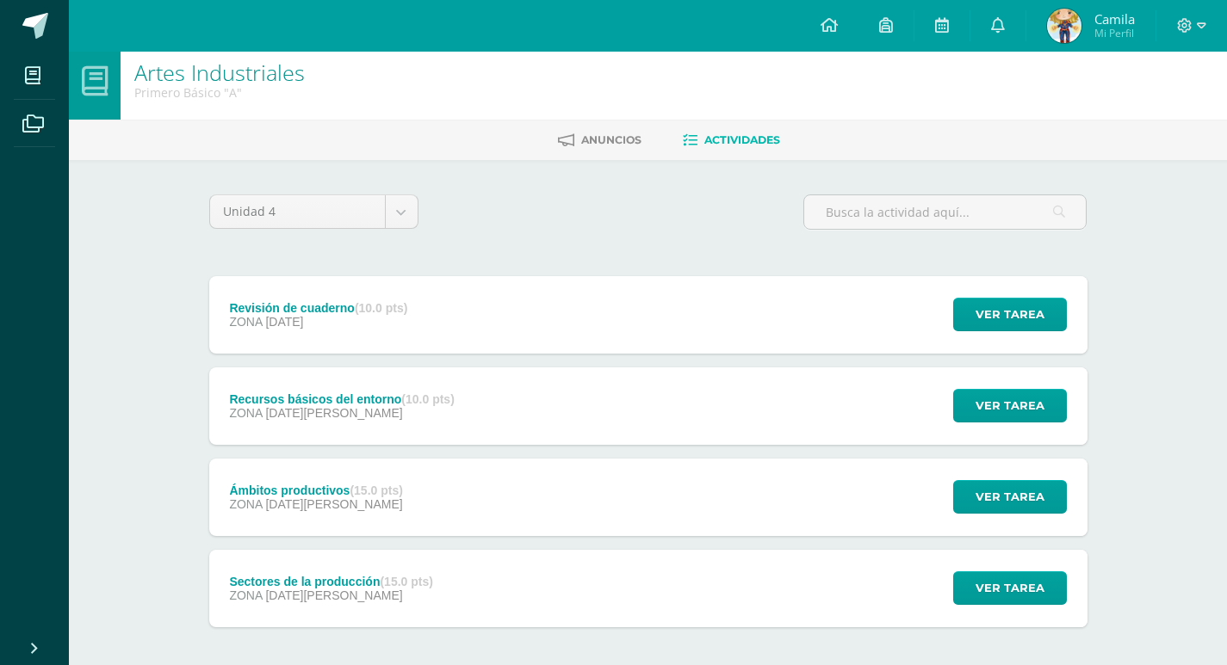
scroll to position [87, 0]
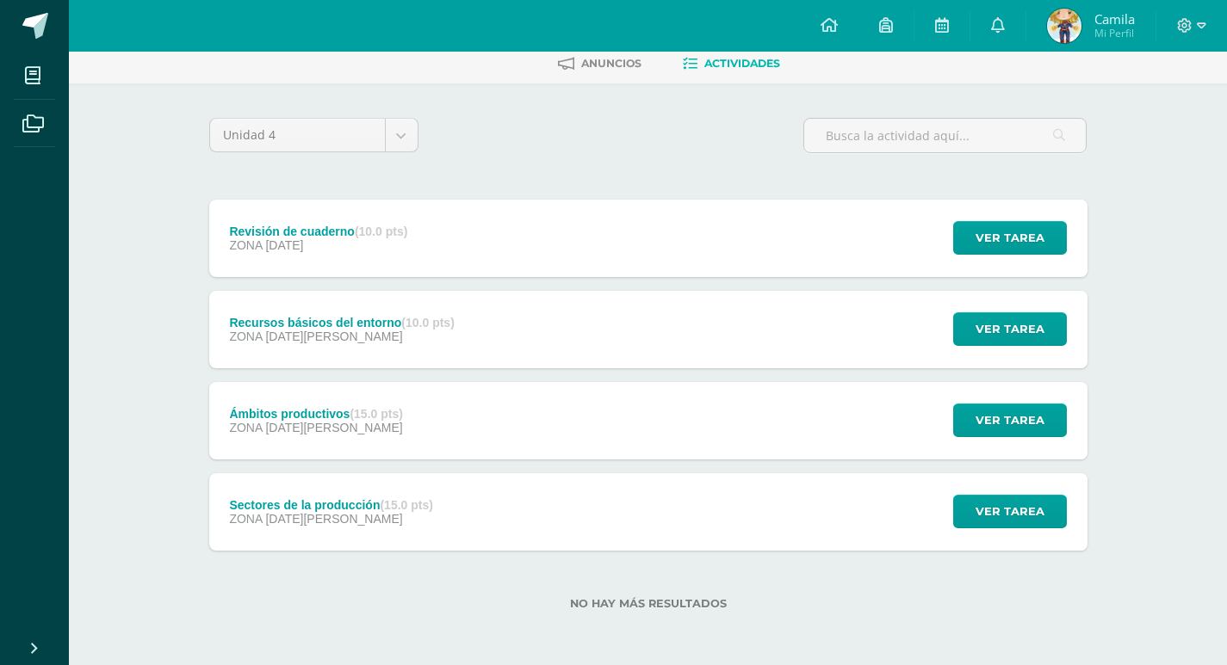
click at [454, 515] on div "Sectores de la producción (15.0 pts) ZONA 13 de Agosto" at bounding box center [331, 511] width 244 height 77
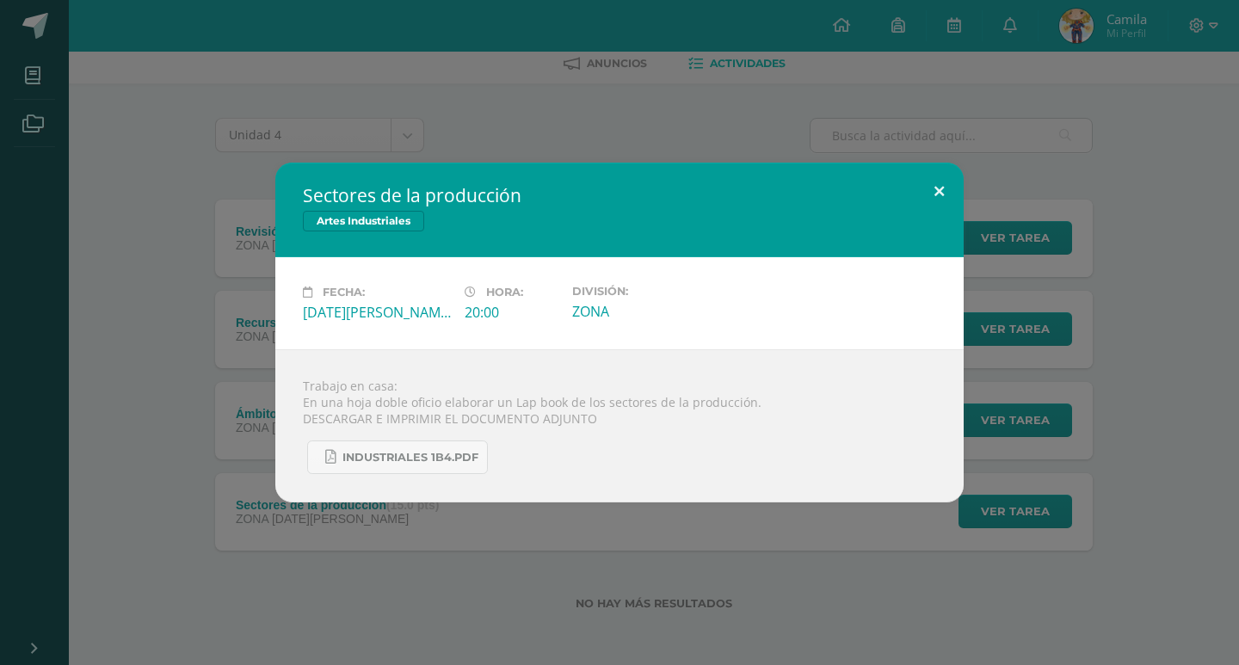
click at [947, 184] on button at bounding box center [939, 192] width 49 height 59
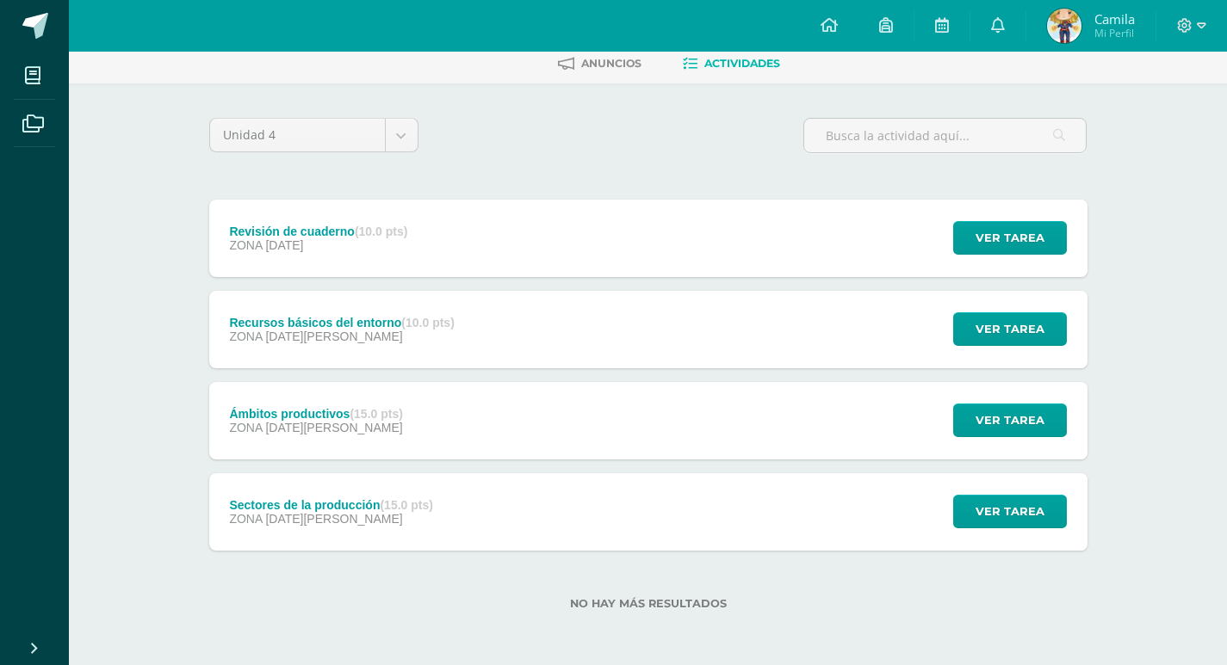
click at [509, 404] on div "Ámbitos productivos (15.0 pts) ZONA 18 de Agosto Ver tarea Ámbitos productivos …" at bounding box center [648, 420] width 878 height 77
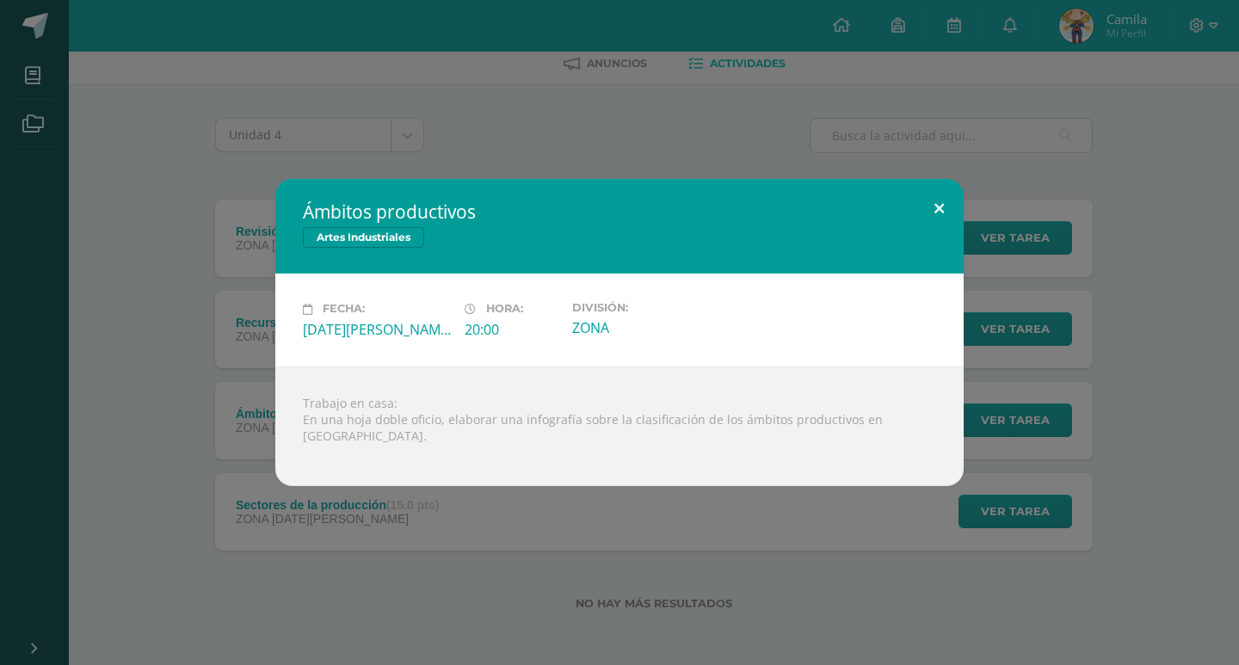
click at [941, 226] on button at bounding box center [939, 208] width 49 height 59
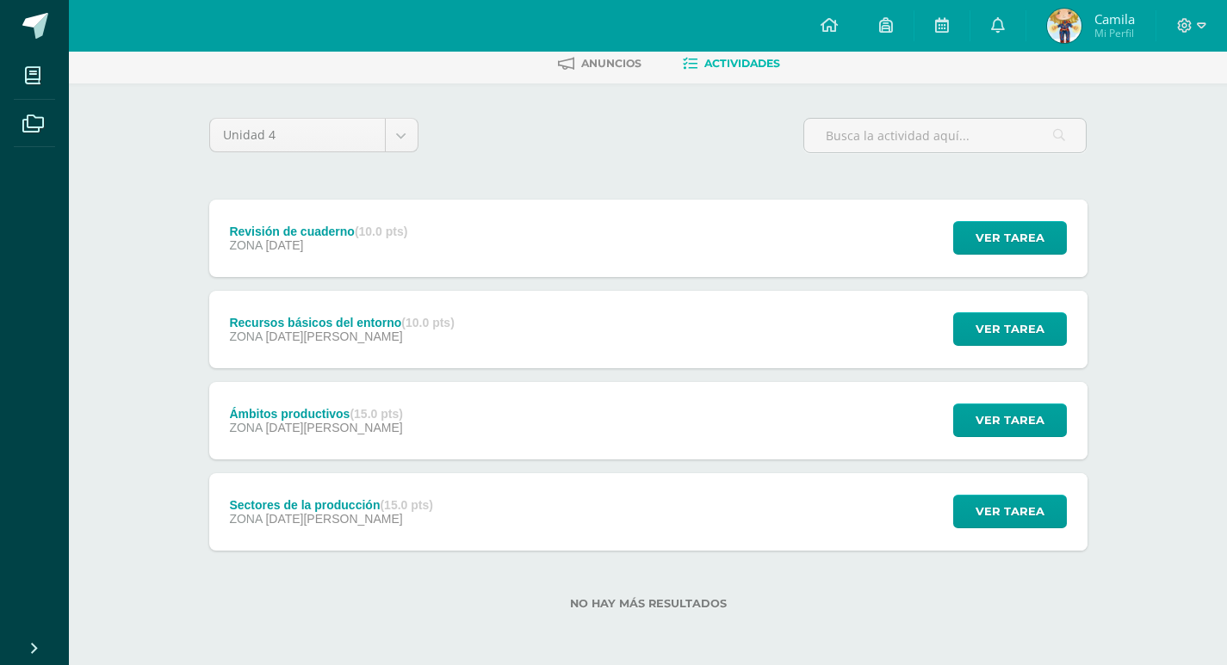
click at [600, 344] on div "Recursos básicos del entorno (10.0 pts) ZONA 25 de Agosto Ver tarea Recursos bá…" at bounding box center [648, 329] width 878 height 77
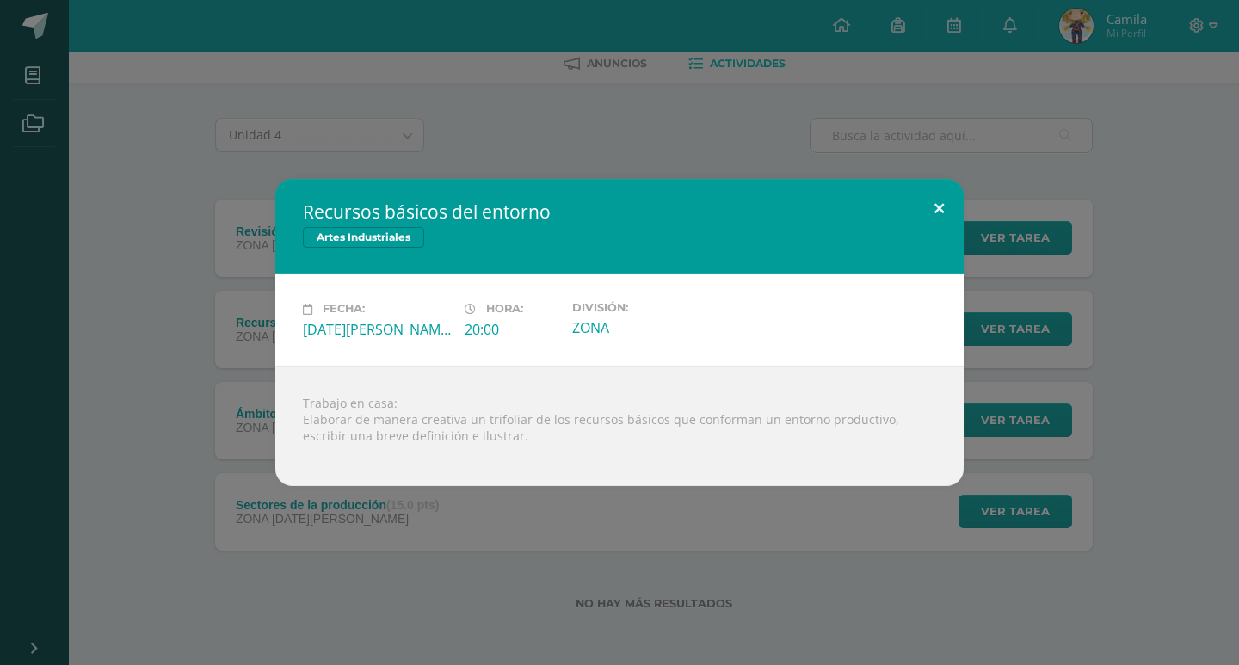
click at [957, 219] on button at bounding box center [939, 208] width 49 height 59
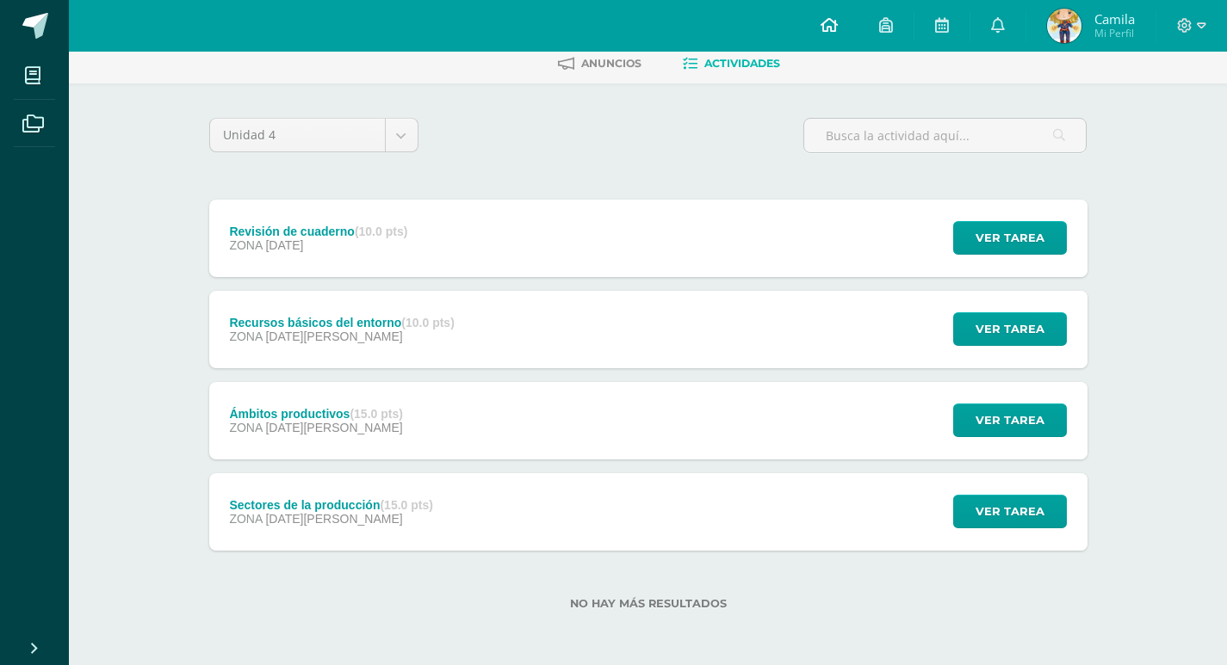
click at [816, 28] on link at bounding box center [829, 26] width 59 height 52
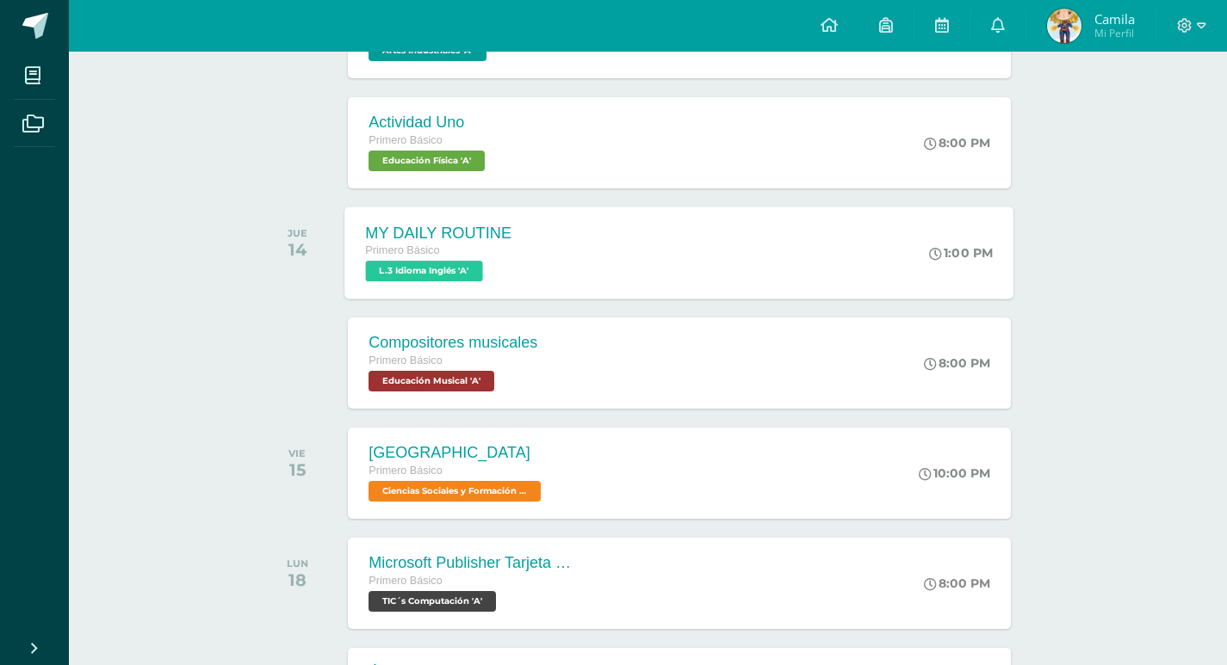
scroll to position [430, 0]
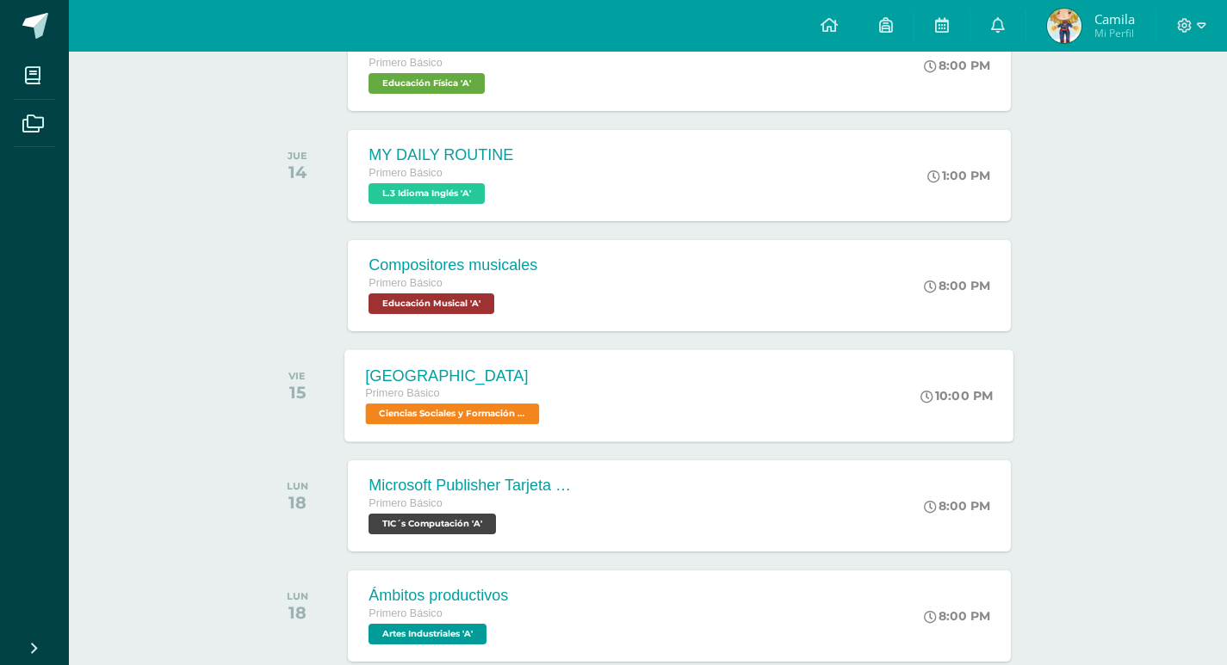
click at [425, 417] on span "Ciencias Sociales y Formación Ciudadana 'A'" at bounding box center [453, 414] width 174 height 21
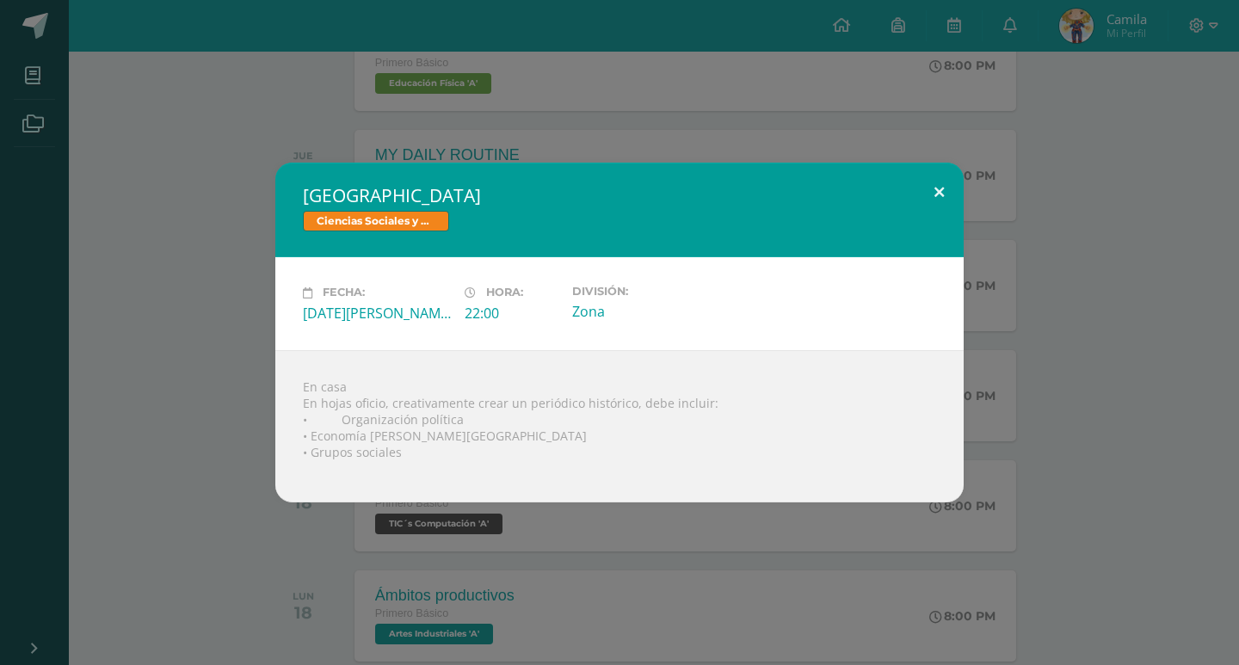
click at [949, 210] on button at bounding box center [939, 192] width 49 height 59
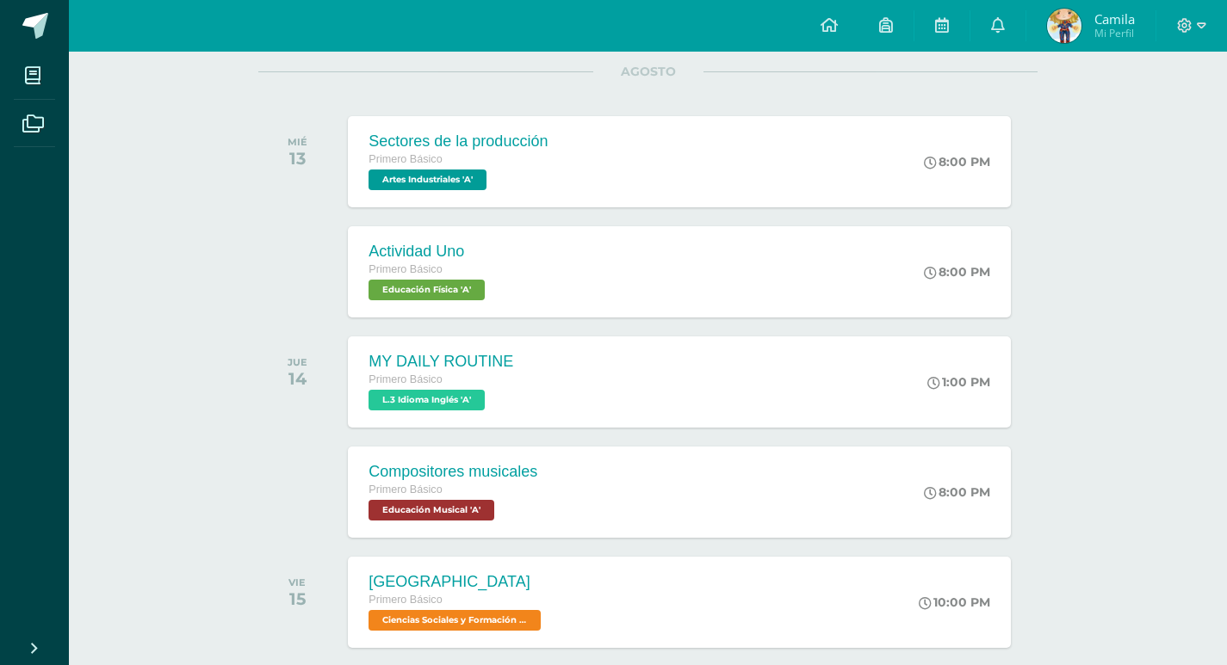
scroll to position [86, 0]
